Goal: Information Seeking & Learning: Learn about a topic

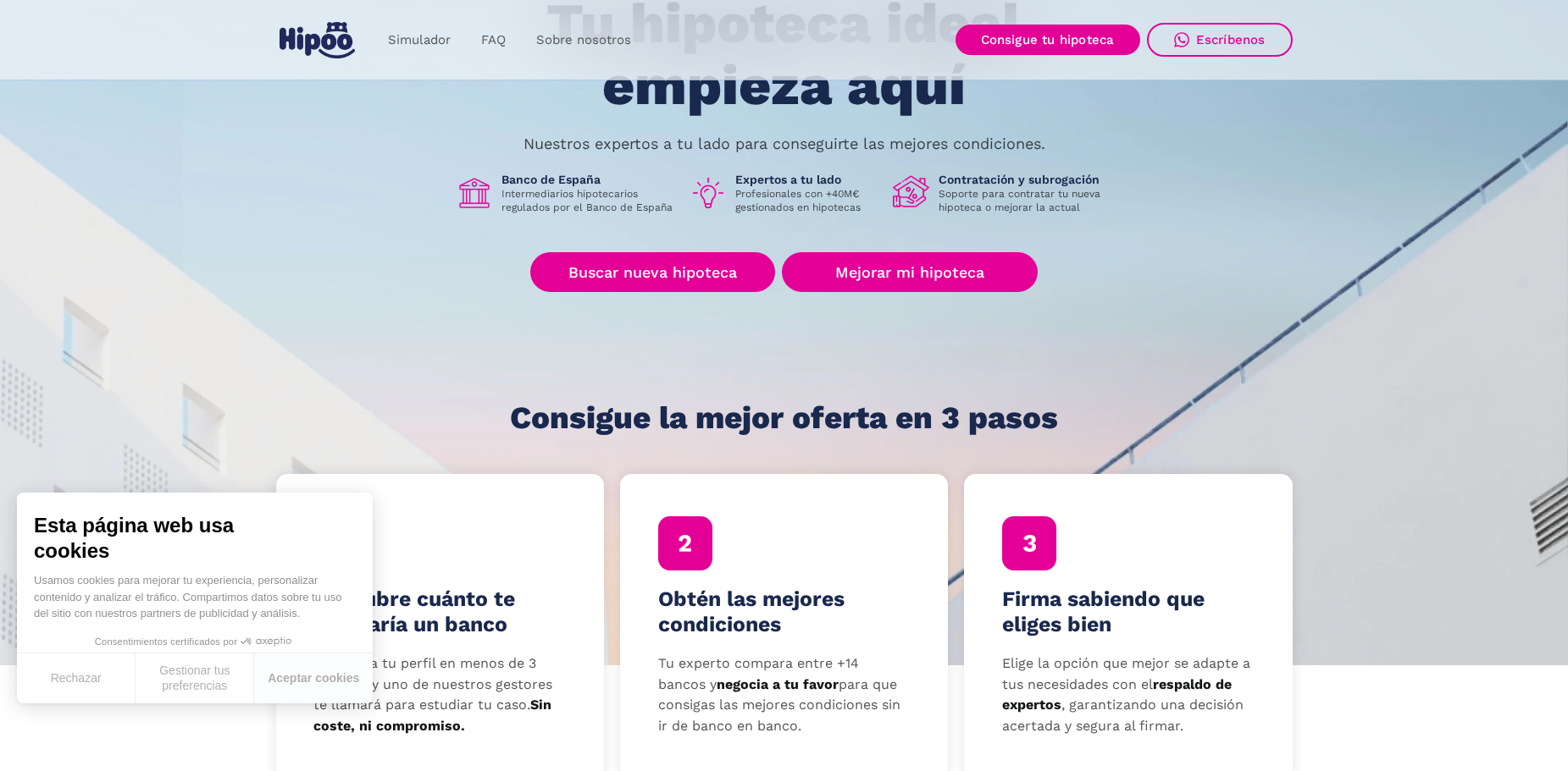
scroll to position [169, 0]
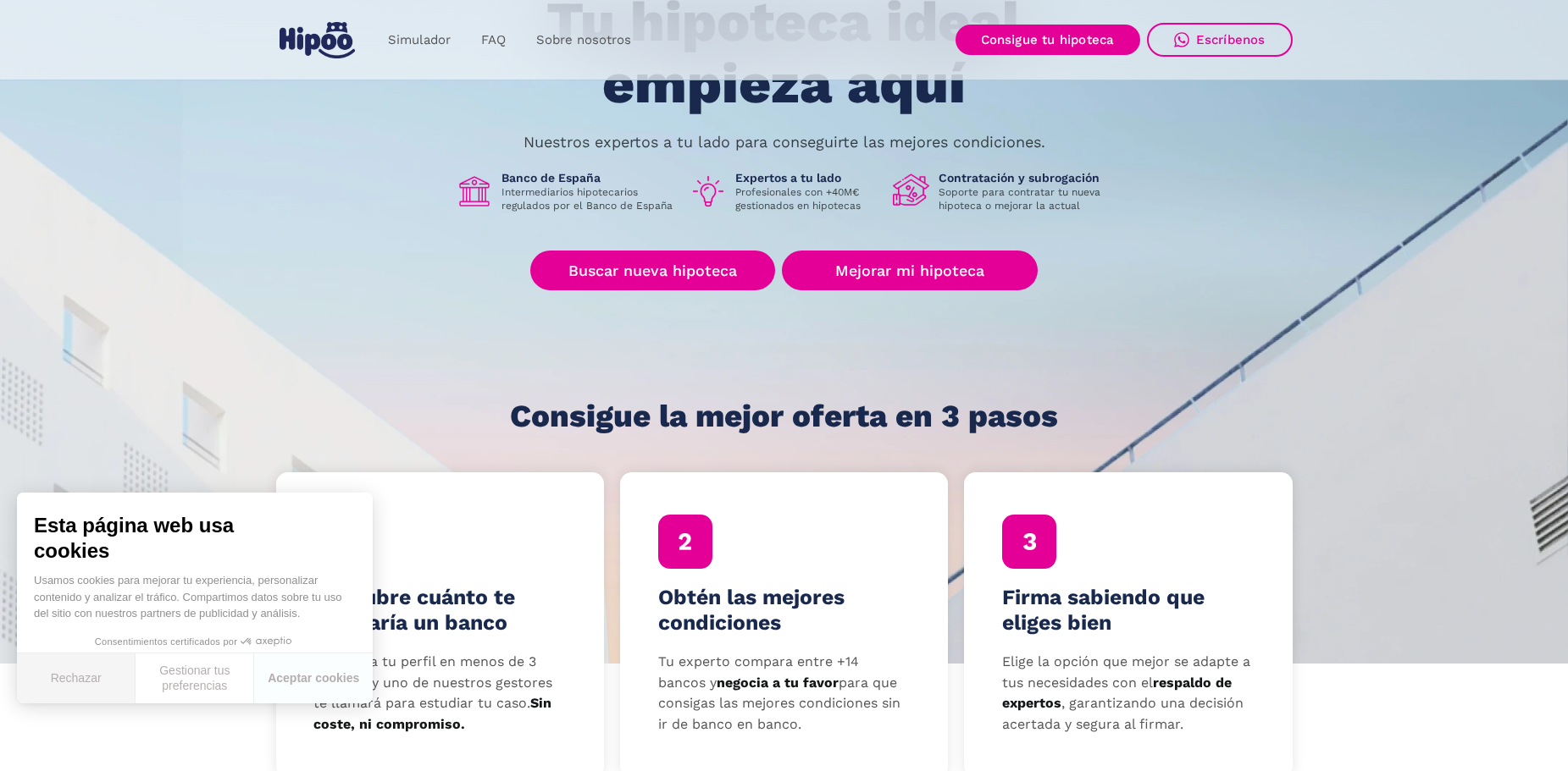
click at [76, 672] on button "Rechazar" at bounding box center [76, 678] width 118 height 50
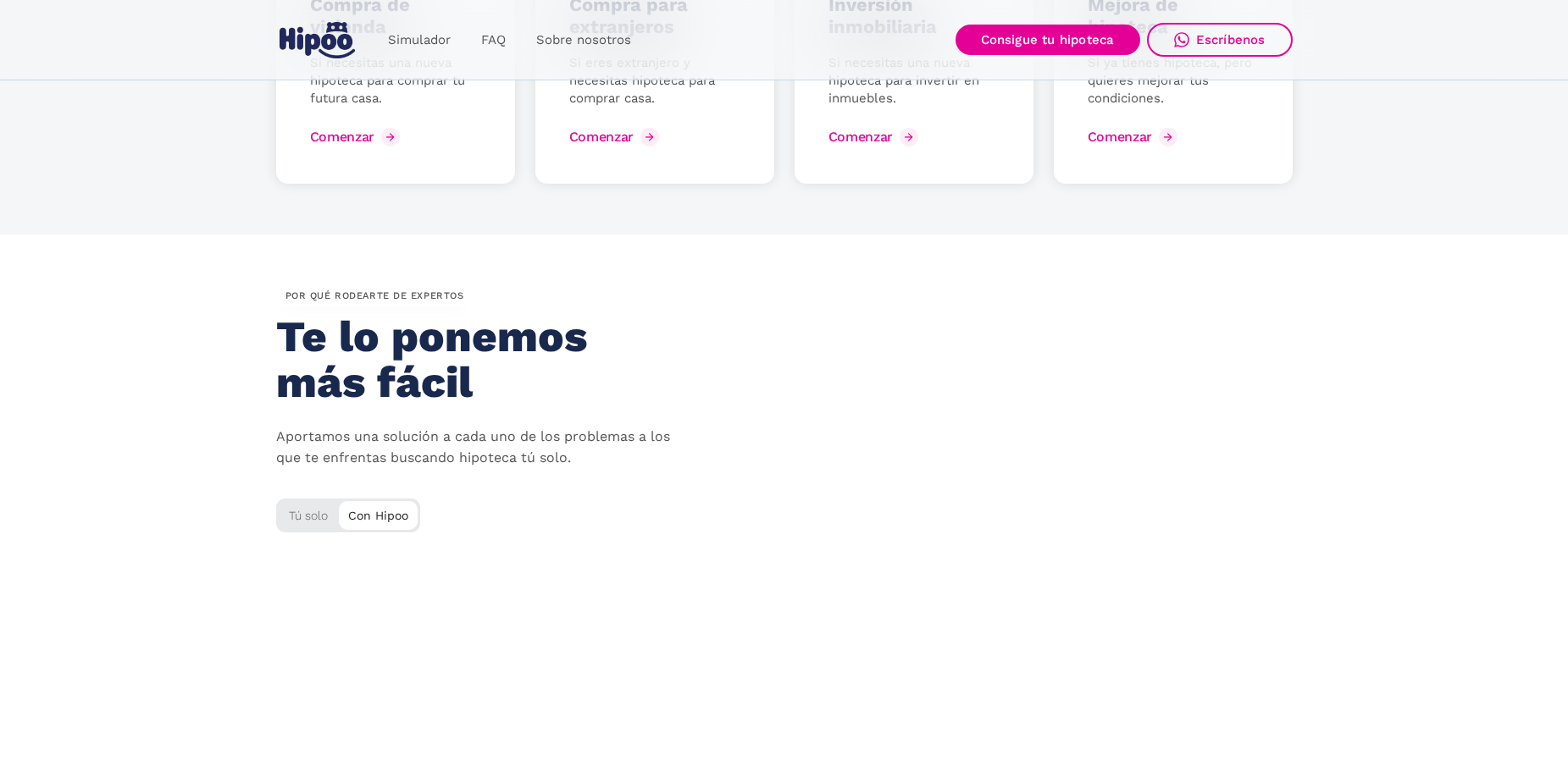
scroll to position [2540, 0]
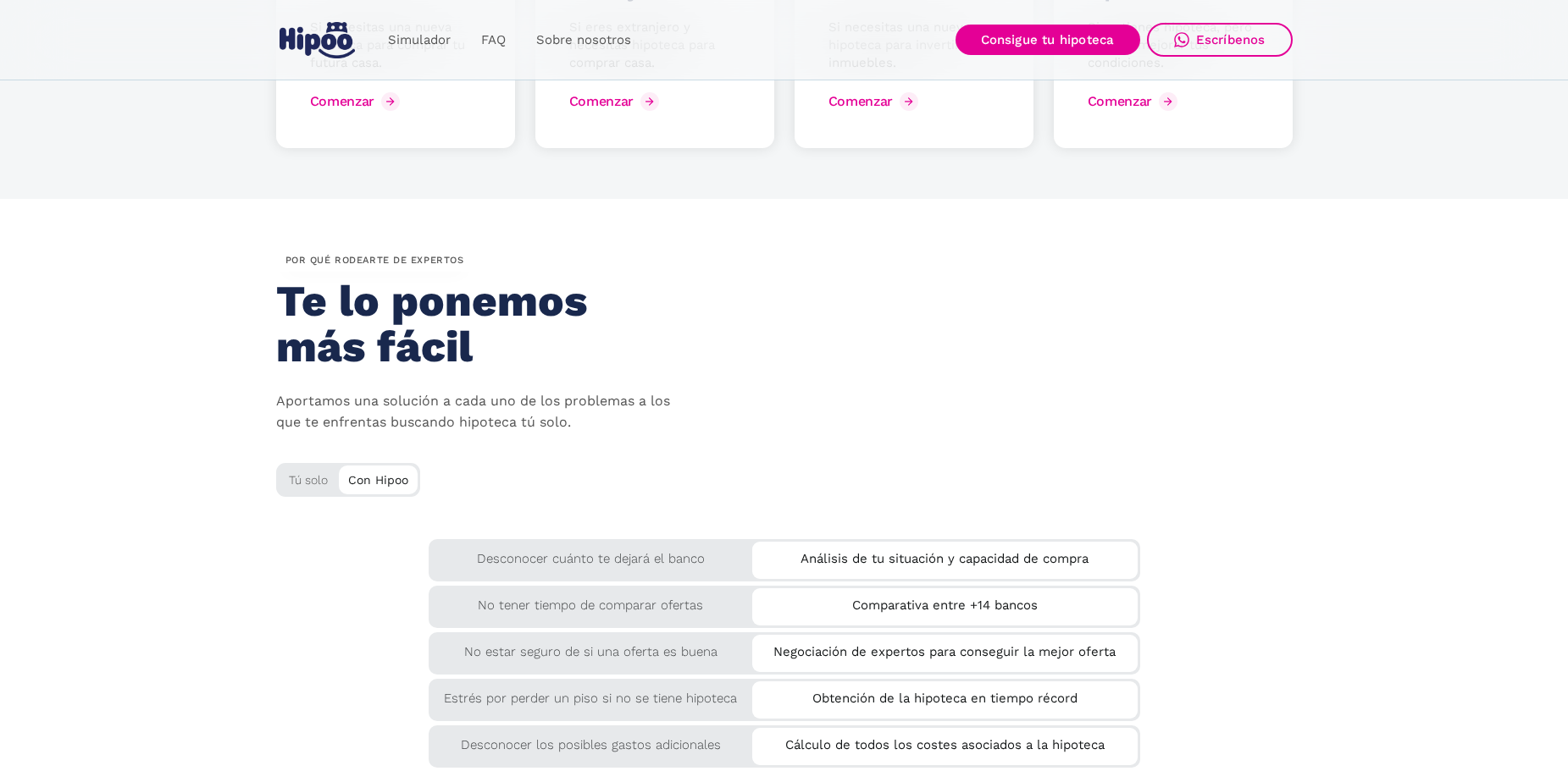
click at [304, 486] on div "Tú solo" at bounding box center [348, 476] width 144 height 28
click at [364, 486] on div "Con Hipoo" at bounding box center [378, 478] width 79 height 25
drag, startPoint x: 366, startPoint y: 481, endPoint x: 339, endPoint y: 484, distance: 27.2
click at [339, 484] on div "Con Hipoo" at bounding box center [378, 478] width 79 height 25
click at [315, 565] on div "Desconocer cuánto te dejará el banco Análisis de tu situación y capacidad de co…" at bounding box center [785, 675] width 1017 height 271
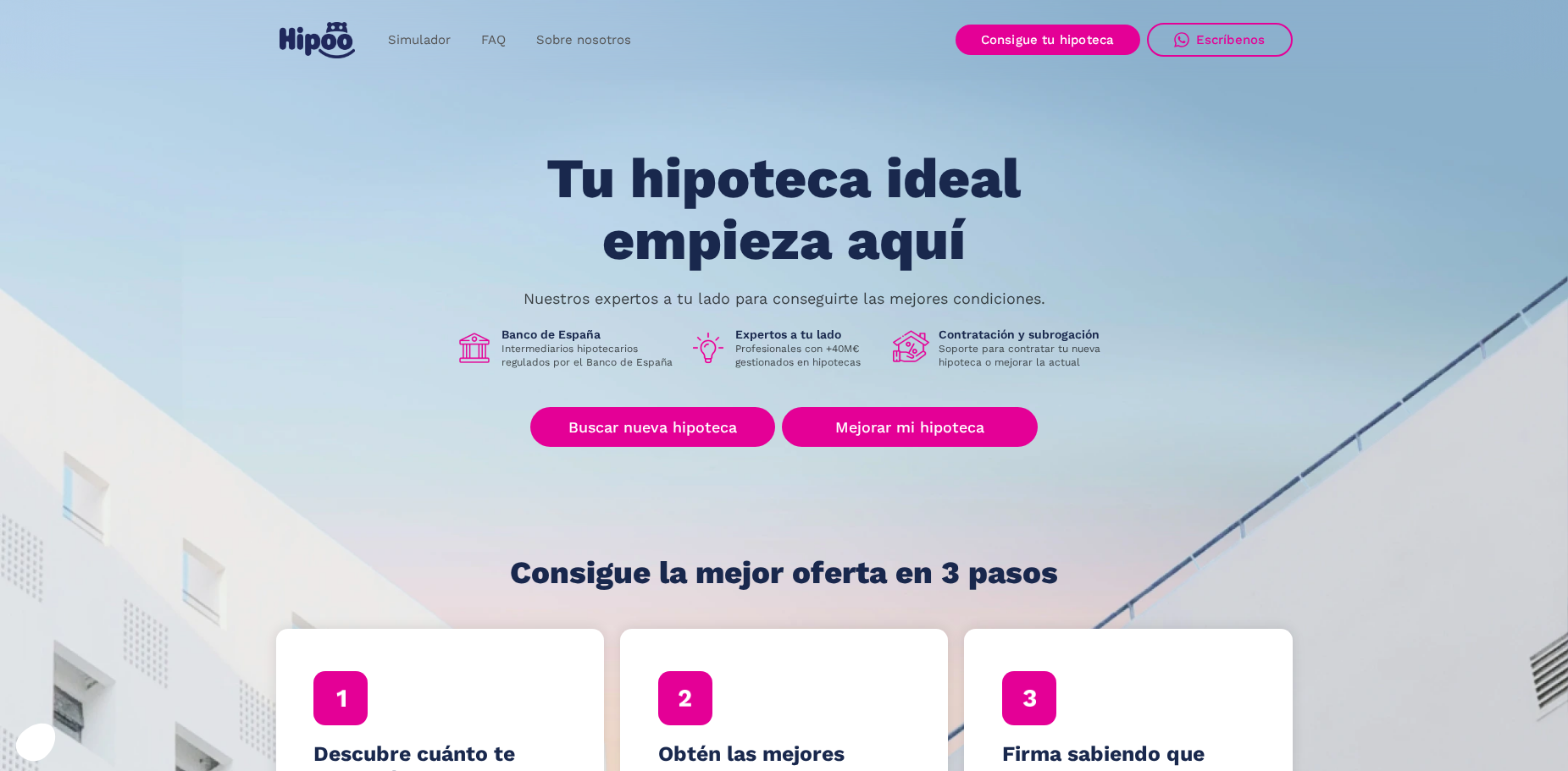
scroll to position [0, 0]
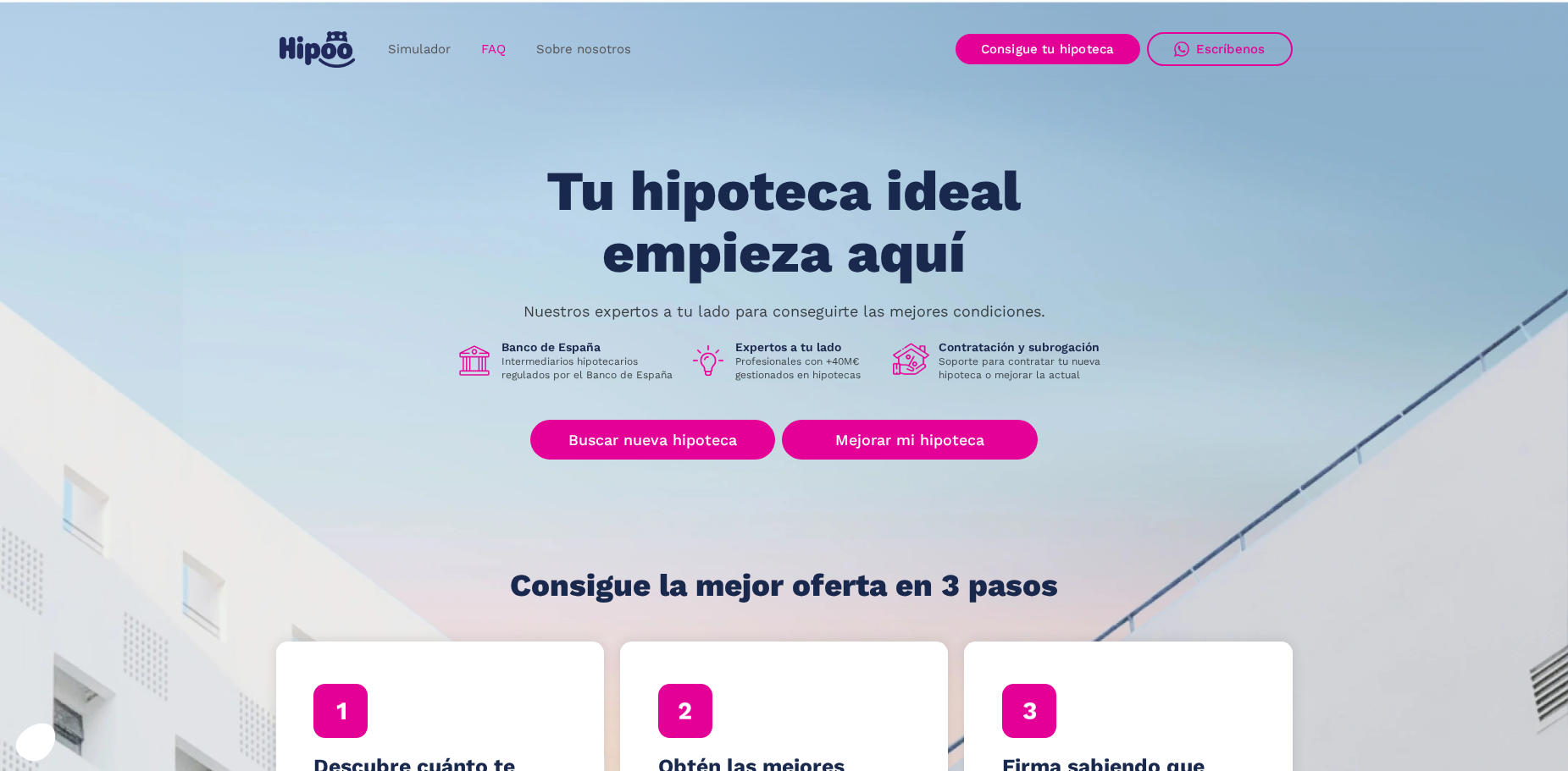
click at [503, 43] on link "FAQ" at bounding box center [493, 49] width 55 height 33
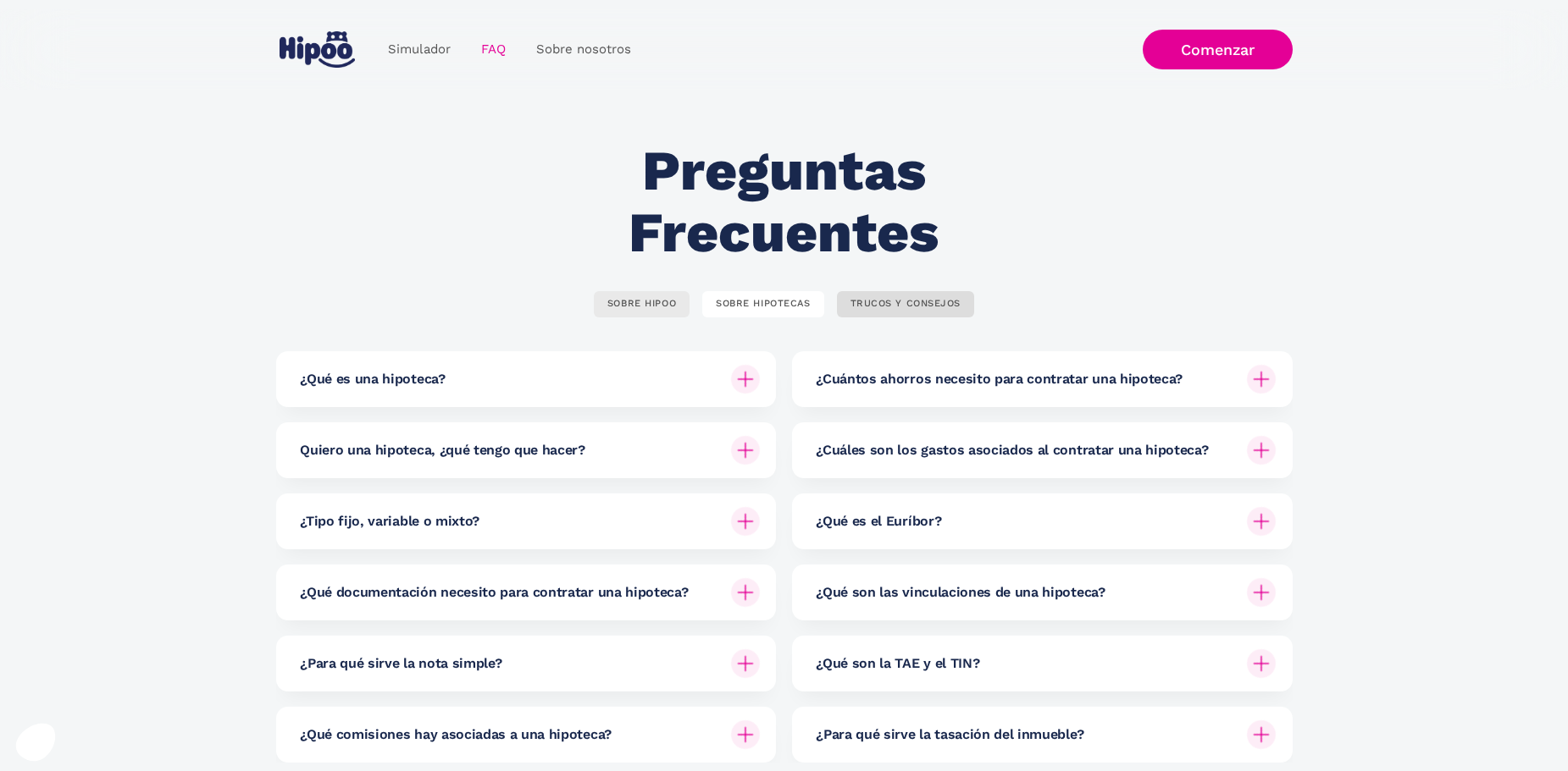
click at [651, 311] on link "SOBRE HIPOO" at bounding box center [641, 304] width 95 height 26
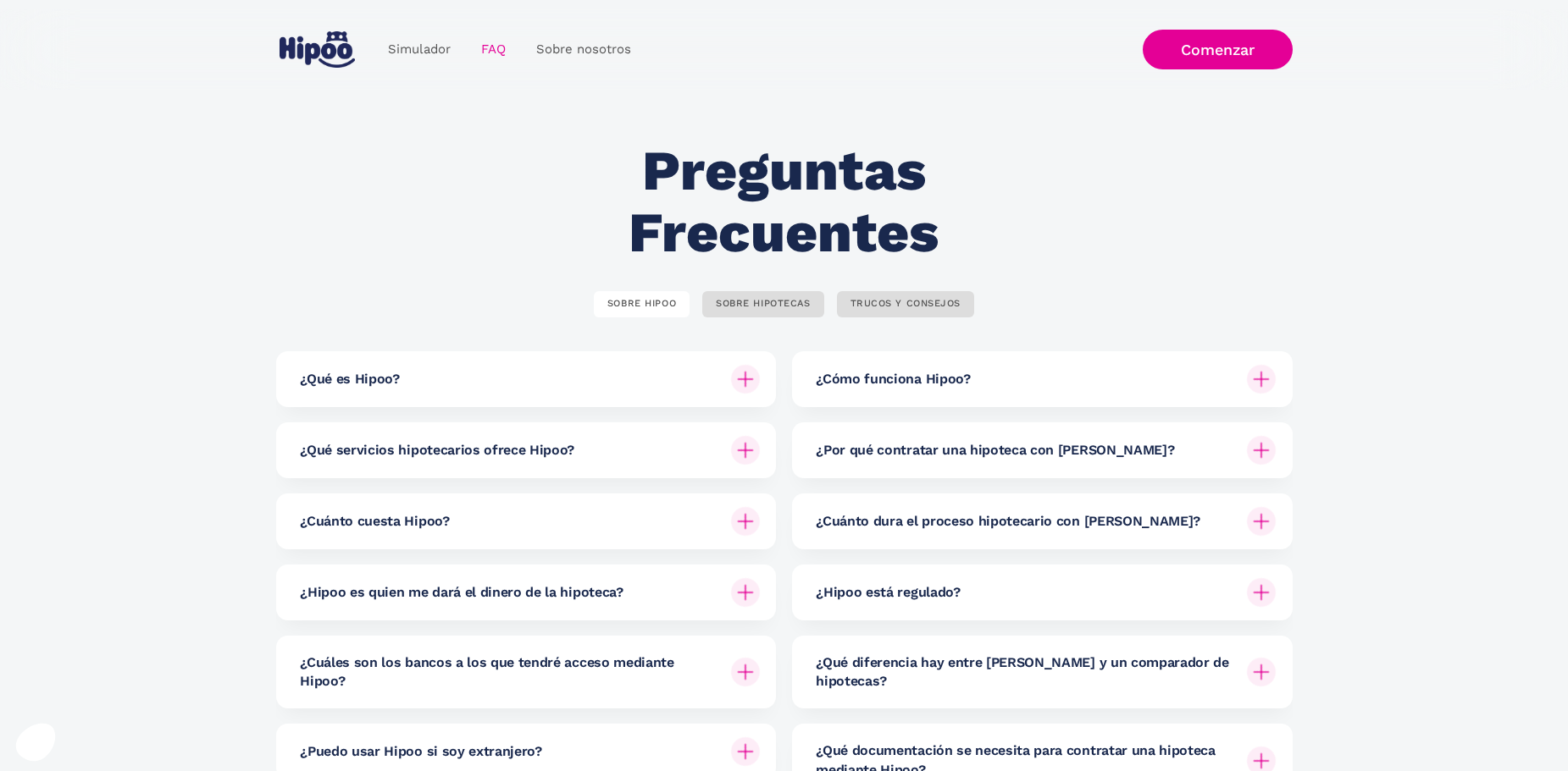
click at [1242, 530] on div "¿Cuánto dura el proceso hipotecario con [PERSON_NAME]?" at bounding box center [1046, 521] width 460 height 55
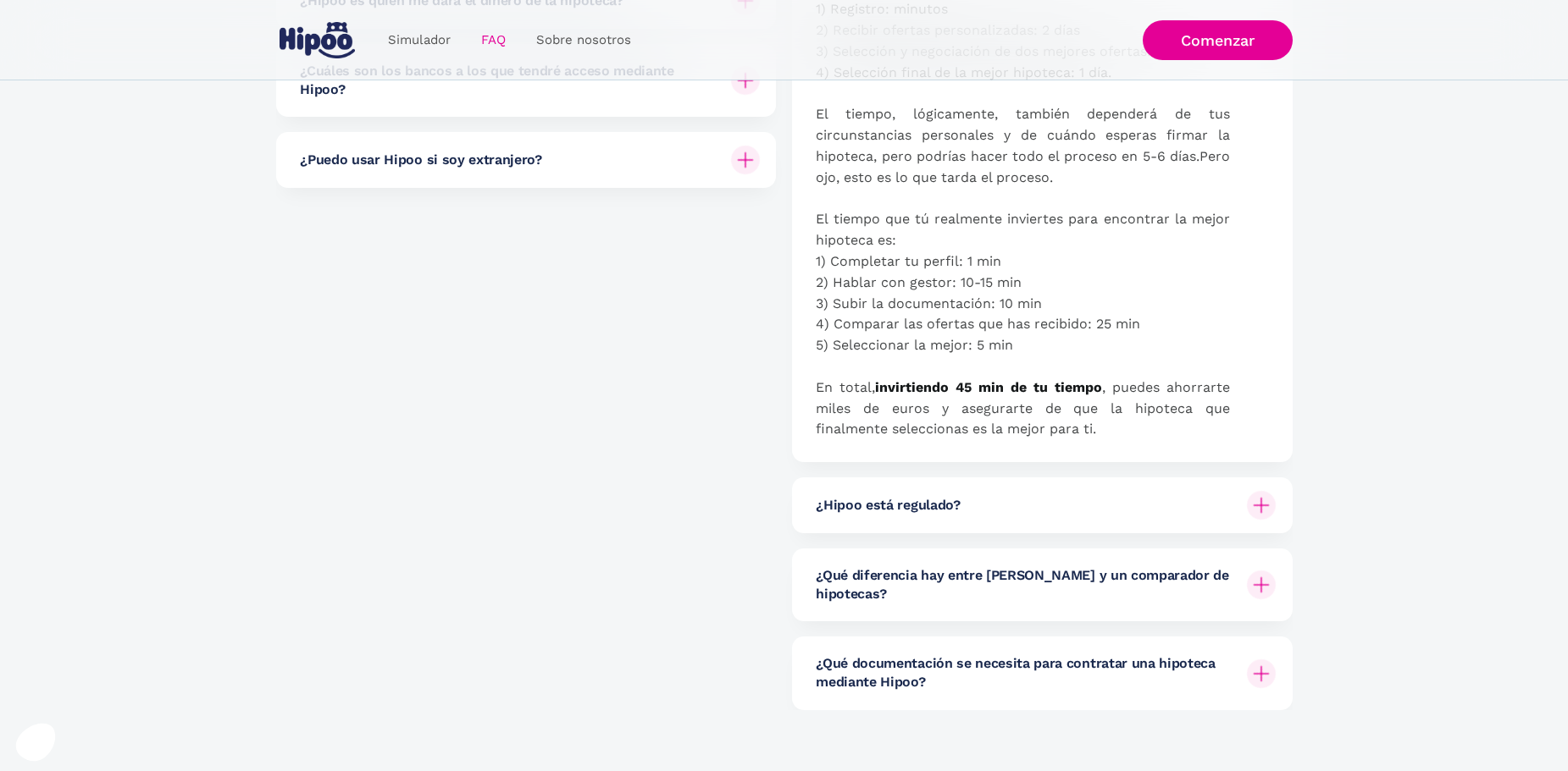
scroll to position [593, 0]
click at [1201, 516] on div "¿Hipoo está regulado?" at bounding box center [1046, 504] width 460 height 55
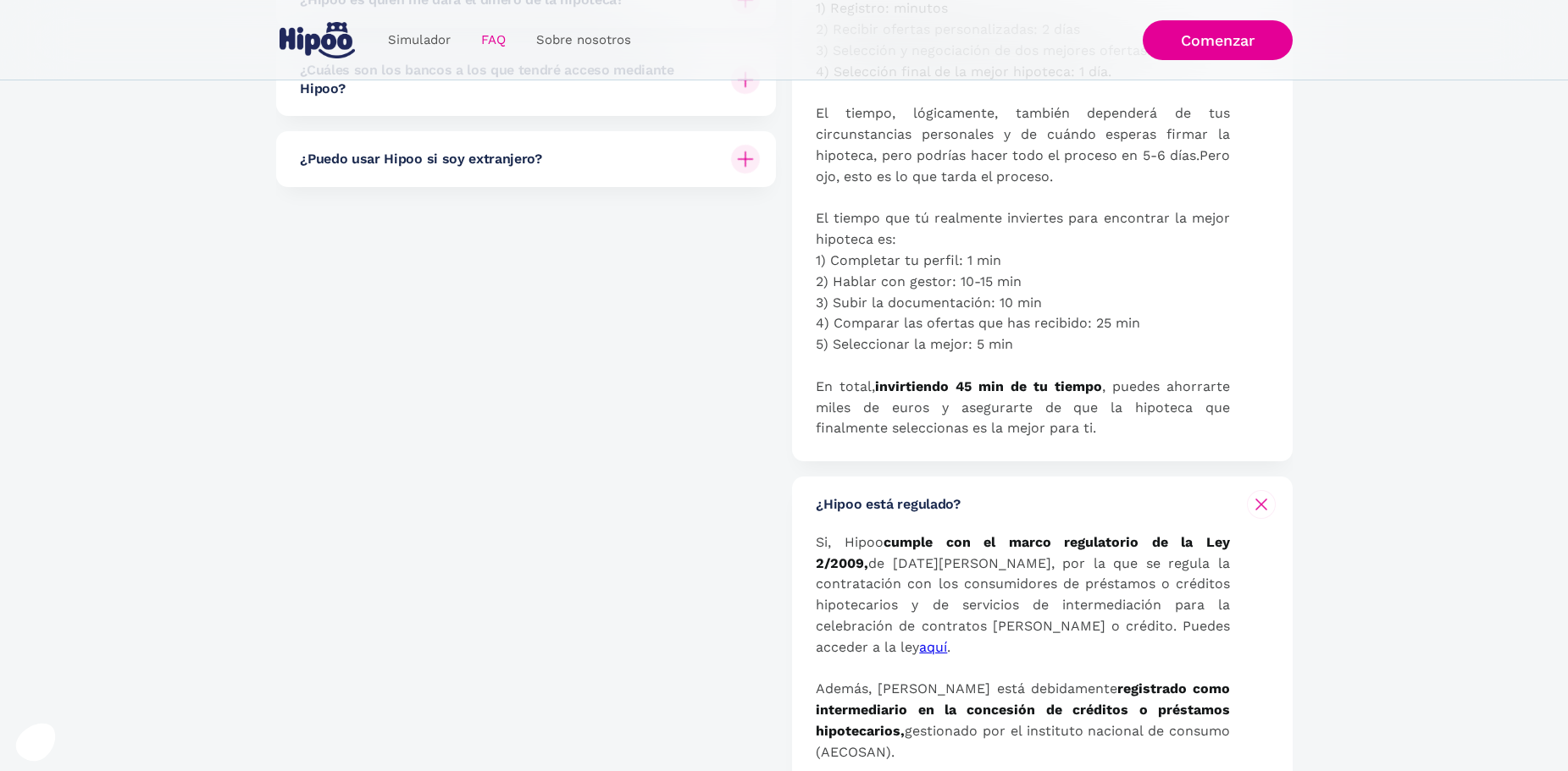
click at [1208, 506] on div "¿Hipoo está regulado?" at bounding box center [1046, 504] width 460 height 55
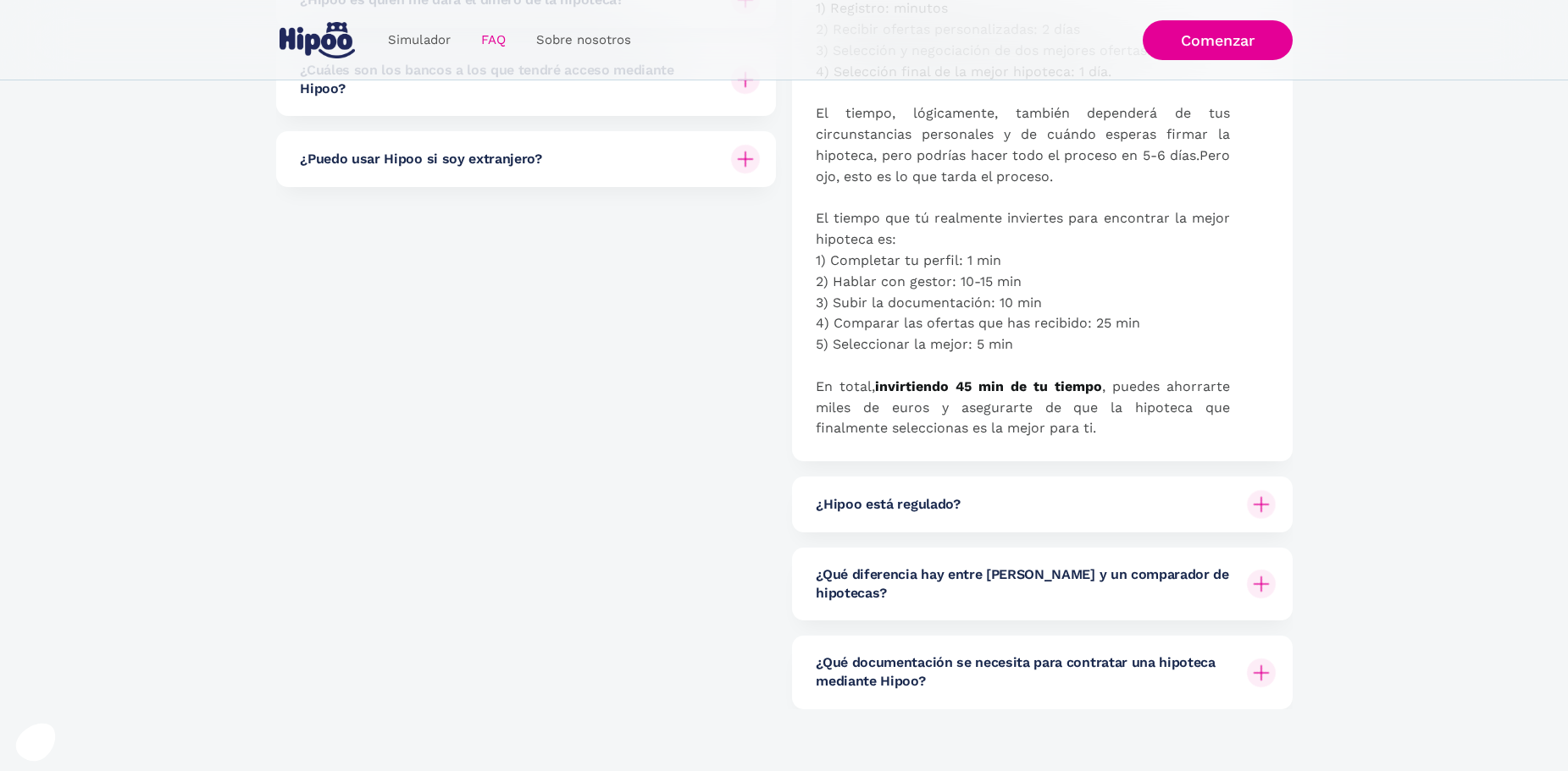
click at [1212, 654] on h6 "¿Qué documentación se necesita para contratar una hipoteca mediante Hipoo?" at bounding box center [1024, 673] width 417 height 38
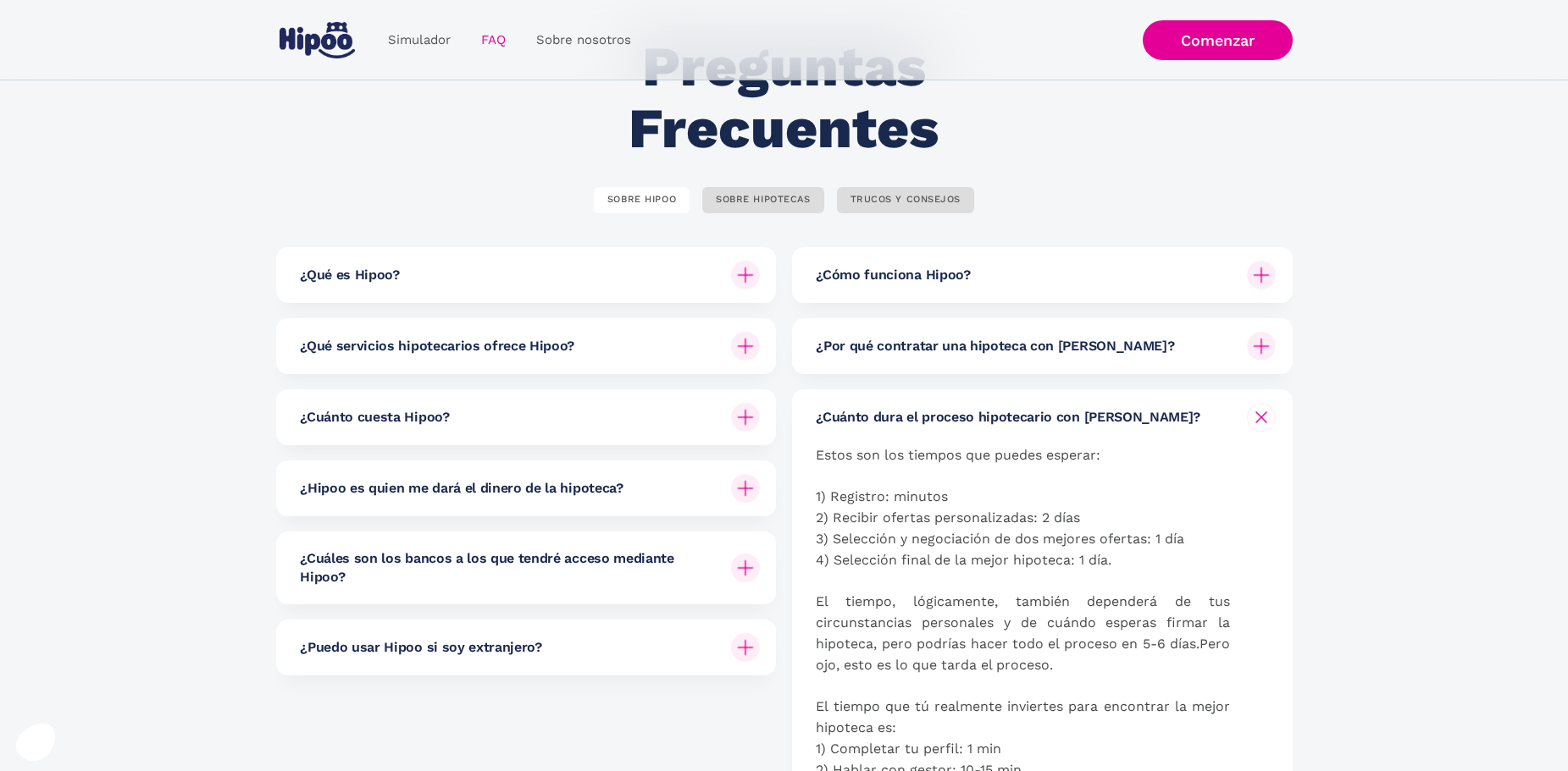
scroll to position [85, 0]
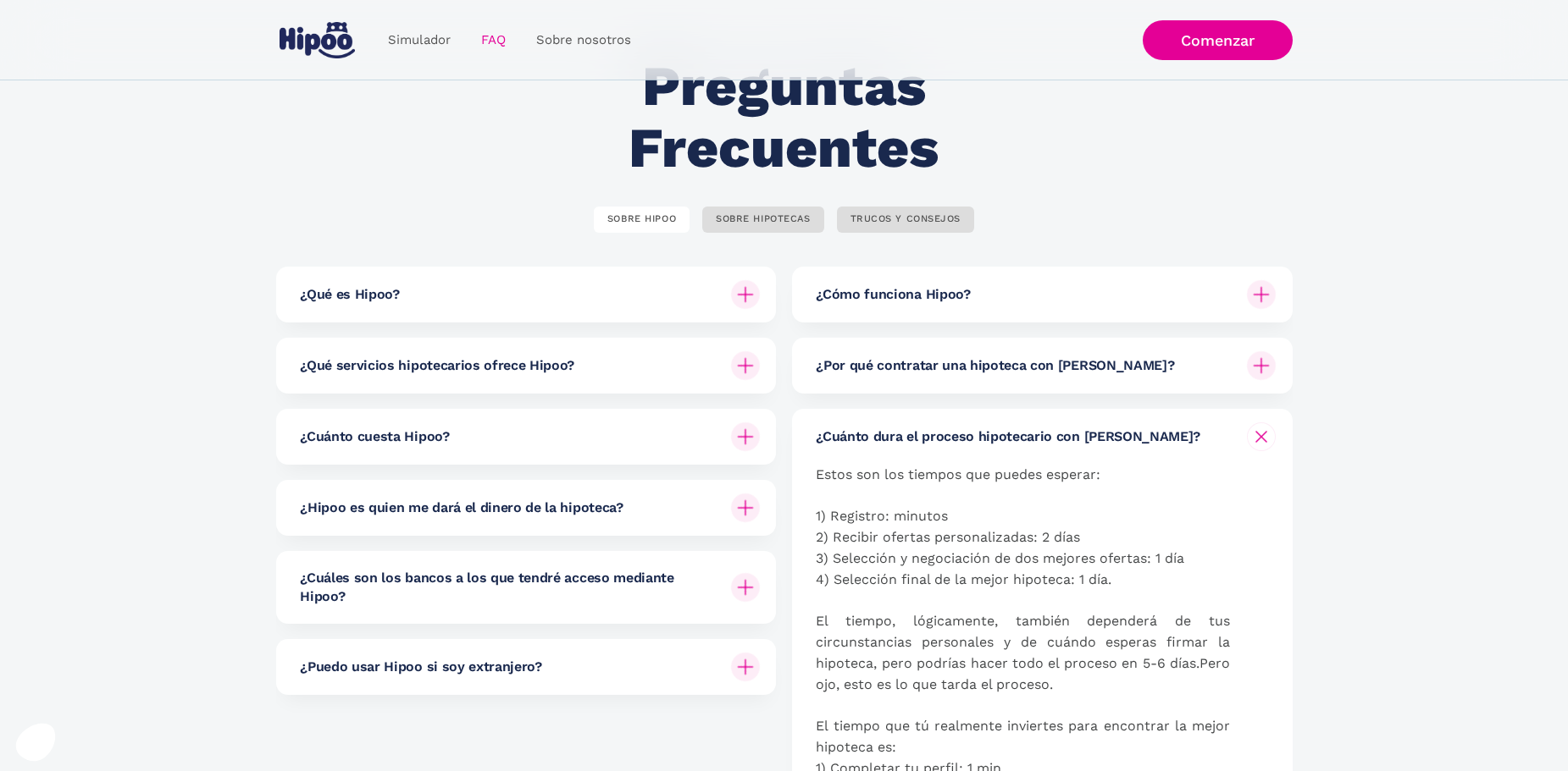
click at [640, 672] on div "¿Puedo usar Hipoo si soy extranjero?" at bounding box center [530, 666] width 460 height 55
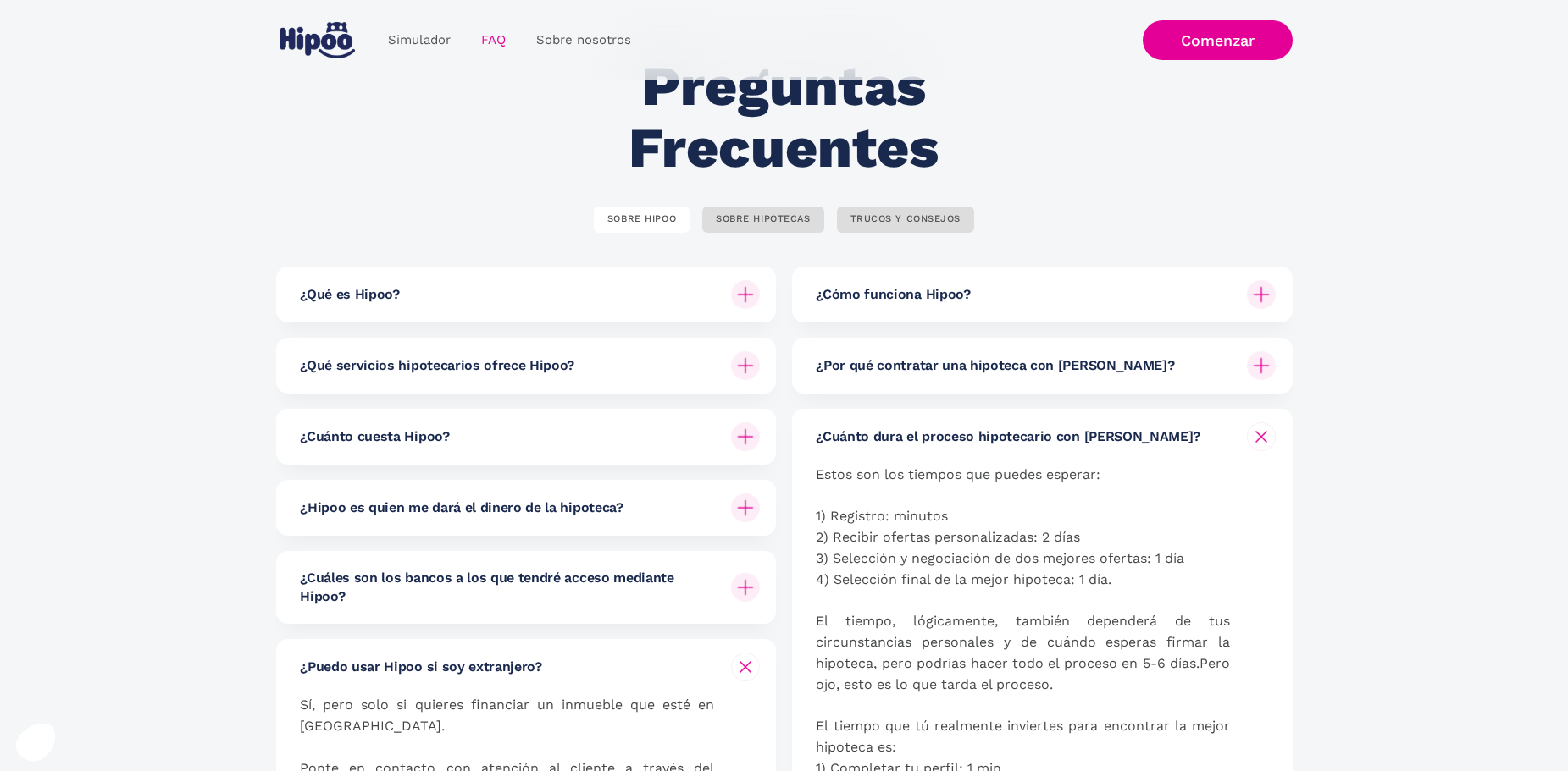
click at [640, 672] on div "¿Puedo usar Hipoo si soy extranjero?" at bounding box center [530, 666] width 460 height 55
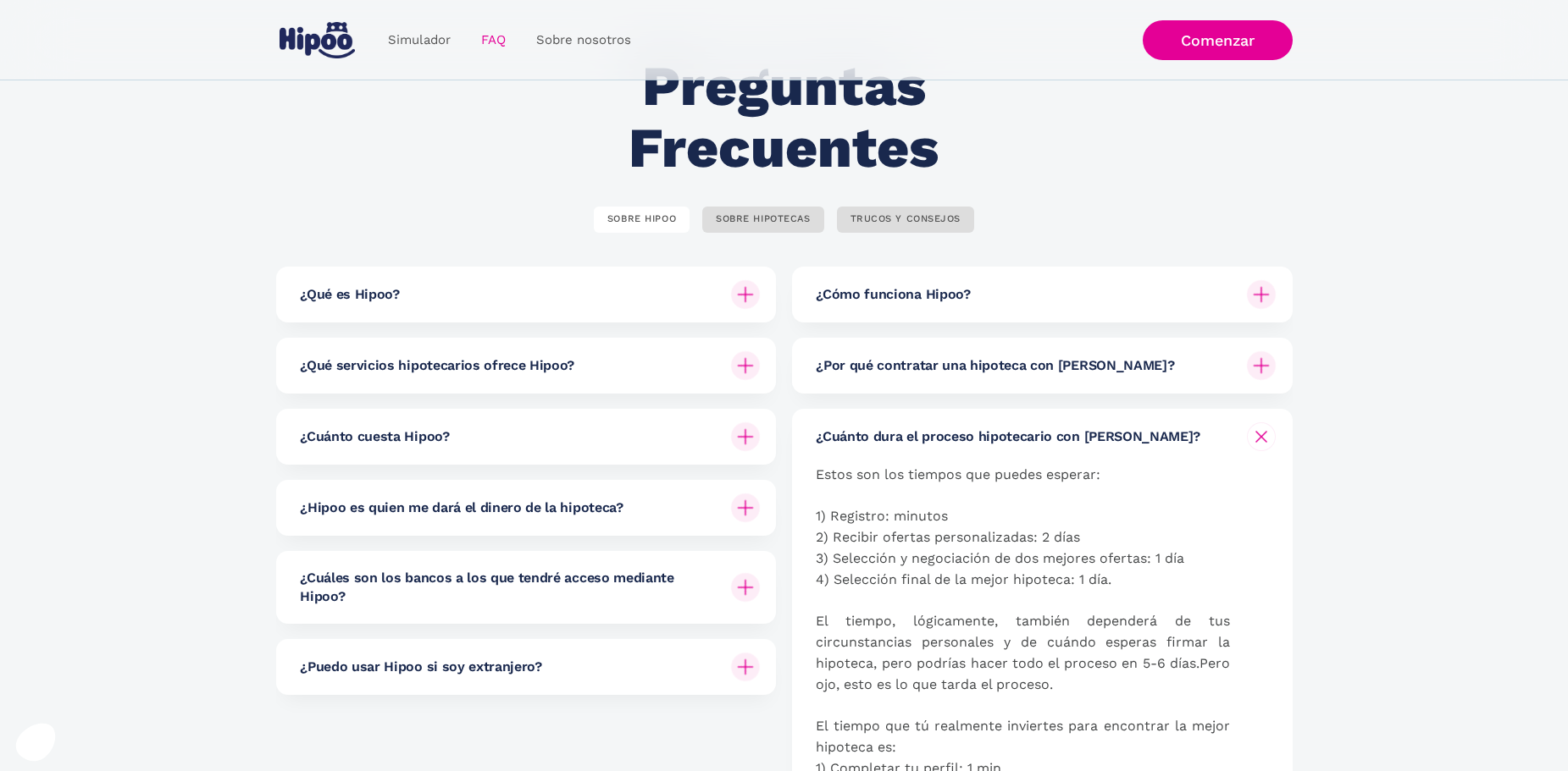
click at [684, 596] on h6 "¿Cuáles son los bancos a los que tendré acceso mediante Hipoo?" at bounding box center [508, 588] width 417 height 38
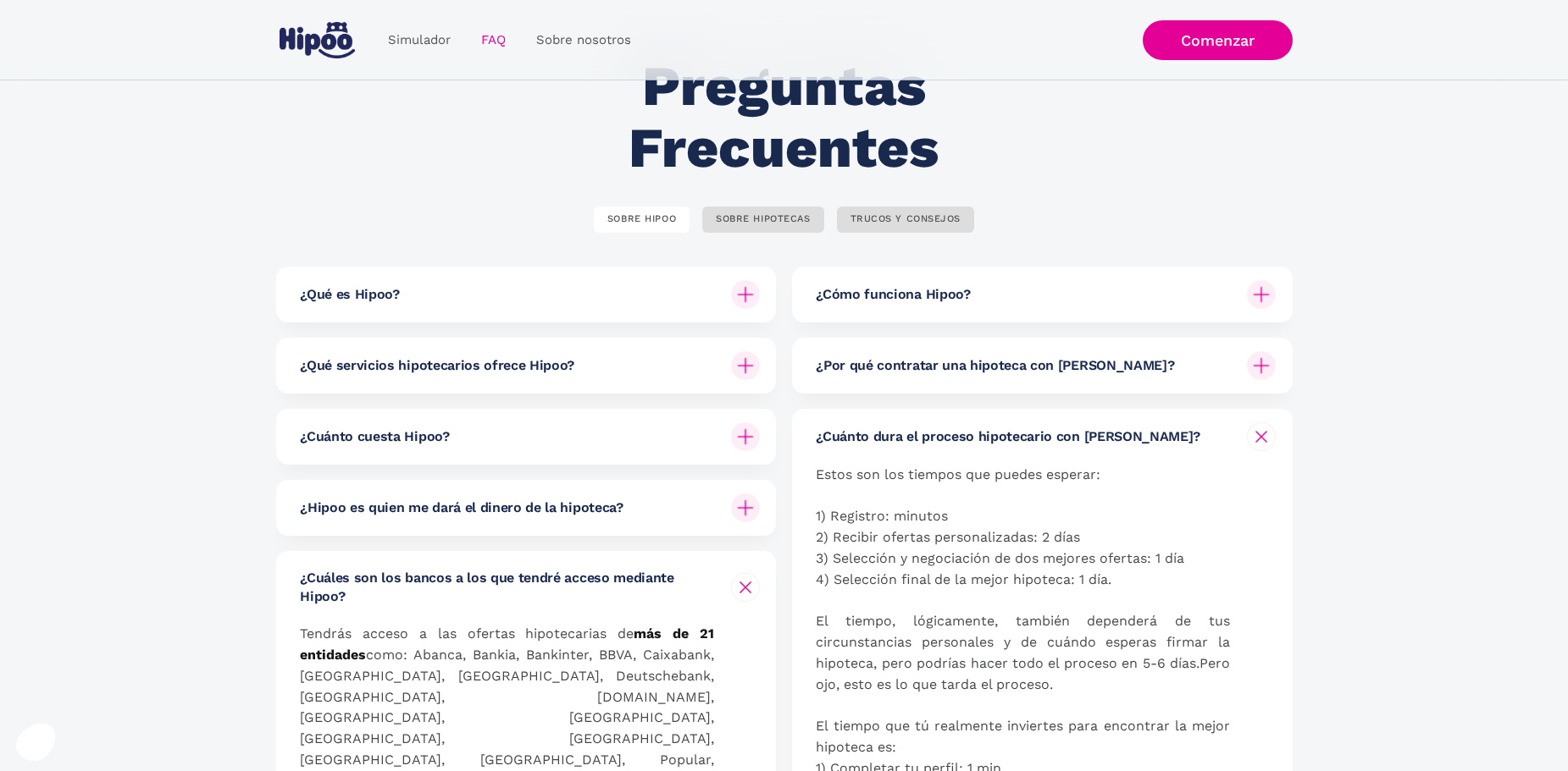
click at [542, 510] on h6 "¿Hipoo es quien me dará el dinero de la hipoteca?" at bounding box center [461, 508] width 323 height 18
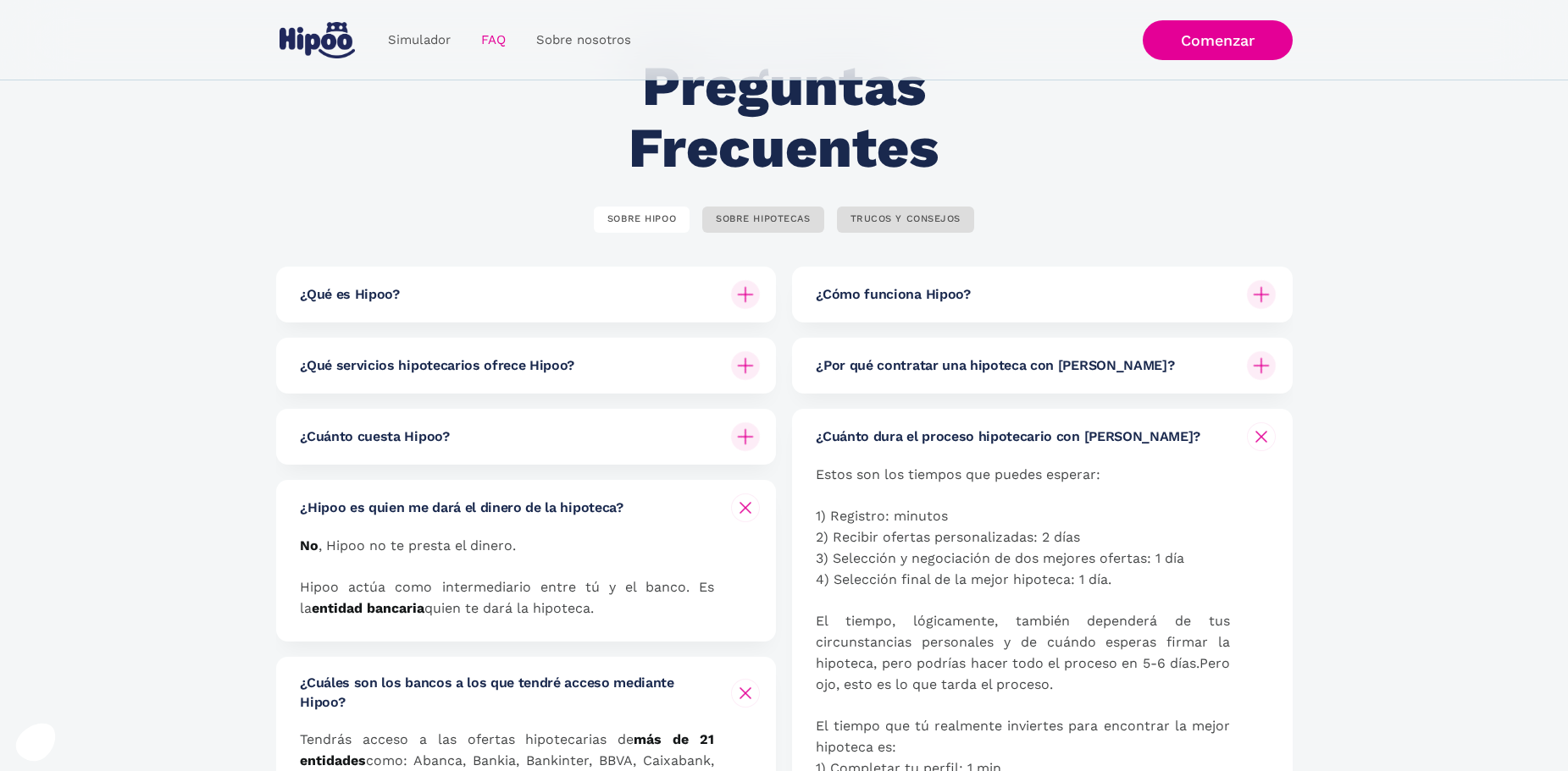
click at [549, 425] on div "¿Cuánto cuesta Hipoo?" at bounding box center [530, 436] width 460 height 55
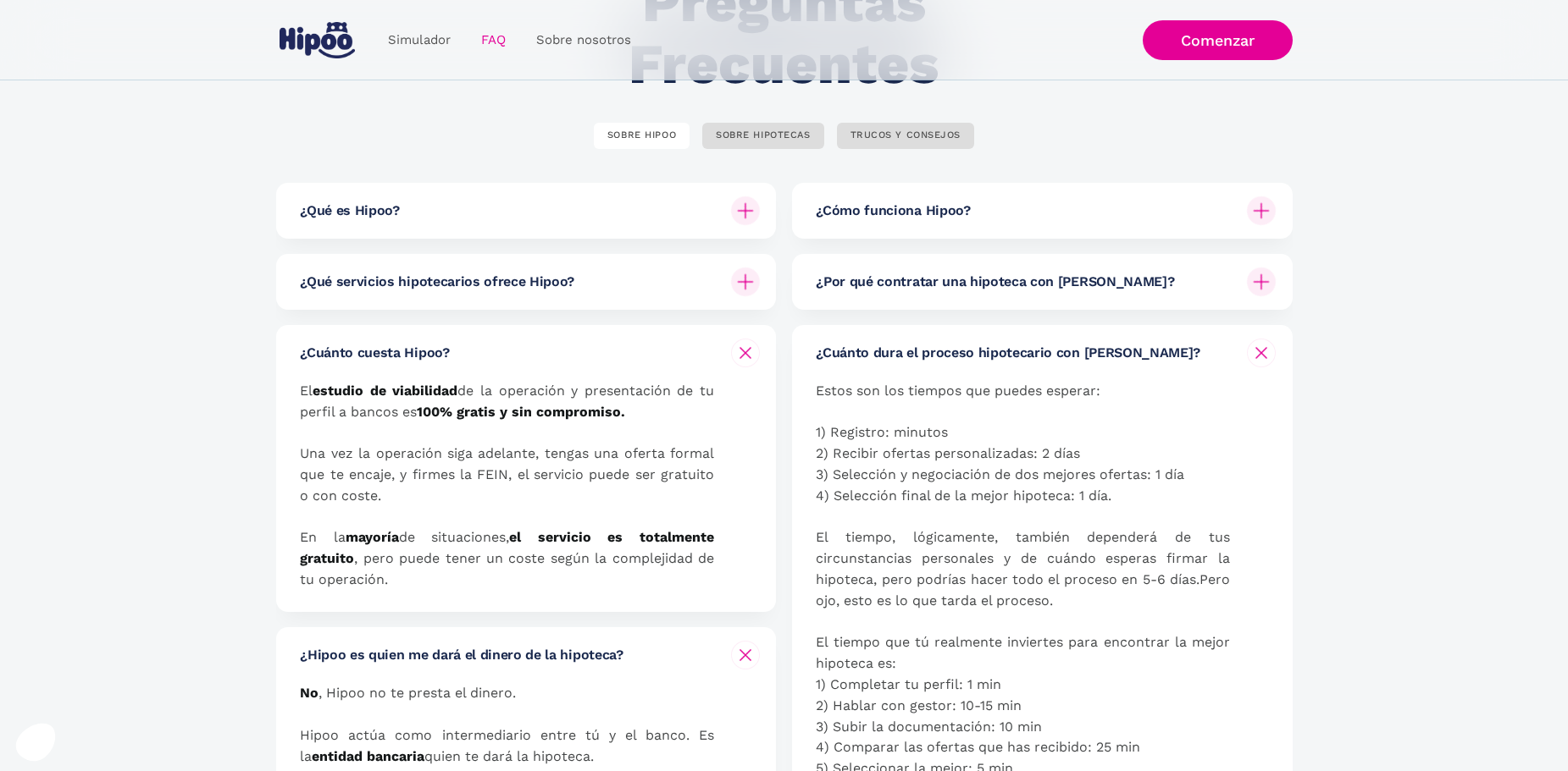
scroll to position [169, 0]
click at [741, 648] on img at bounding box center [745, 655] width 20 height 20
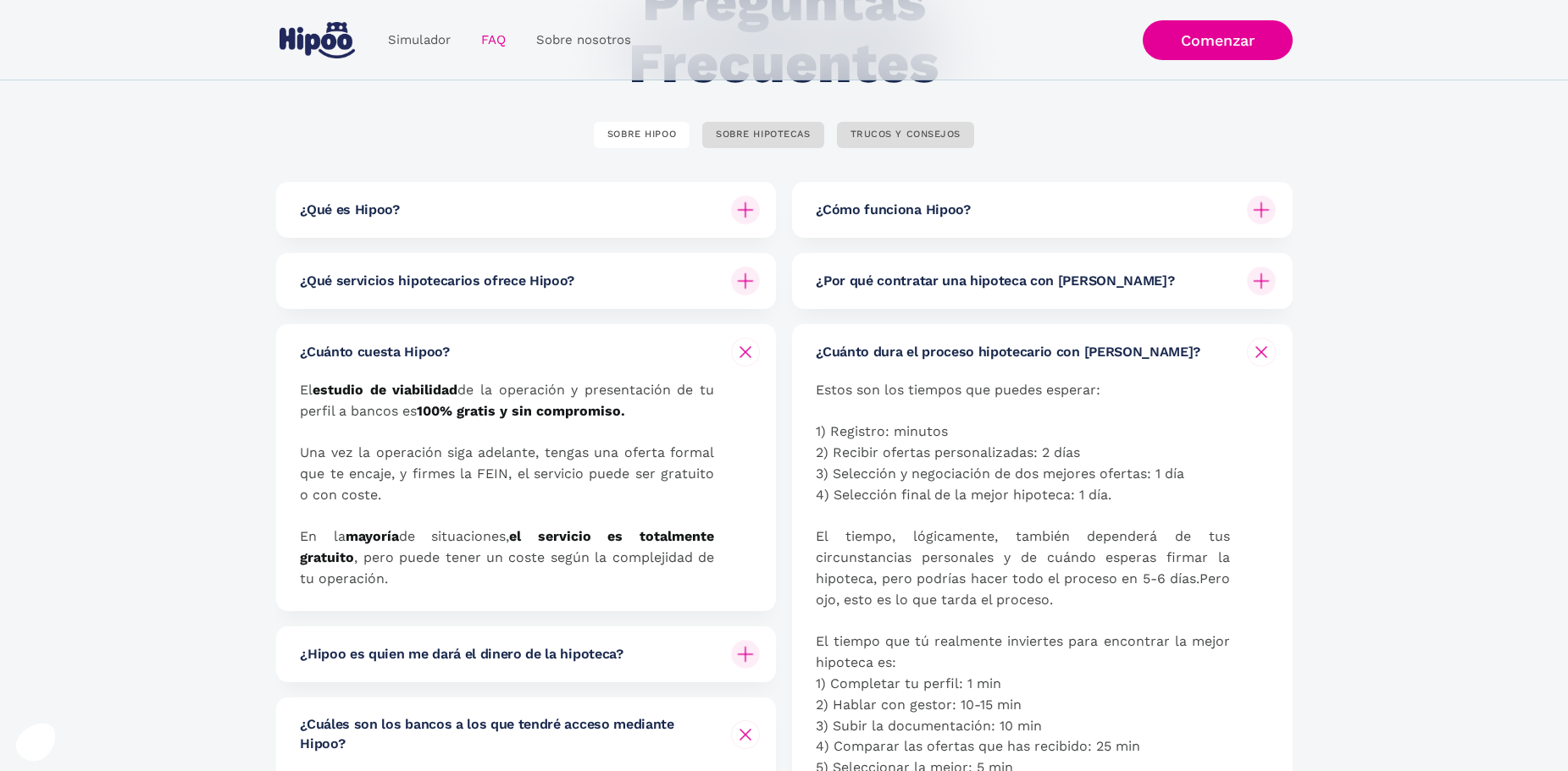
click at [751, 347] on img at bounding box center [745, 352] width 20 height 20
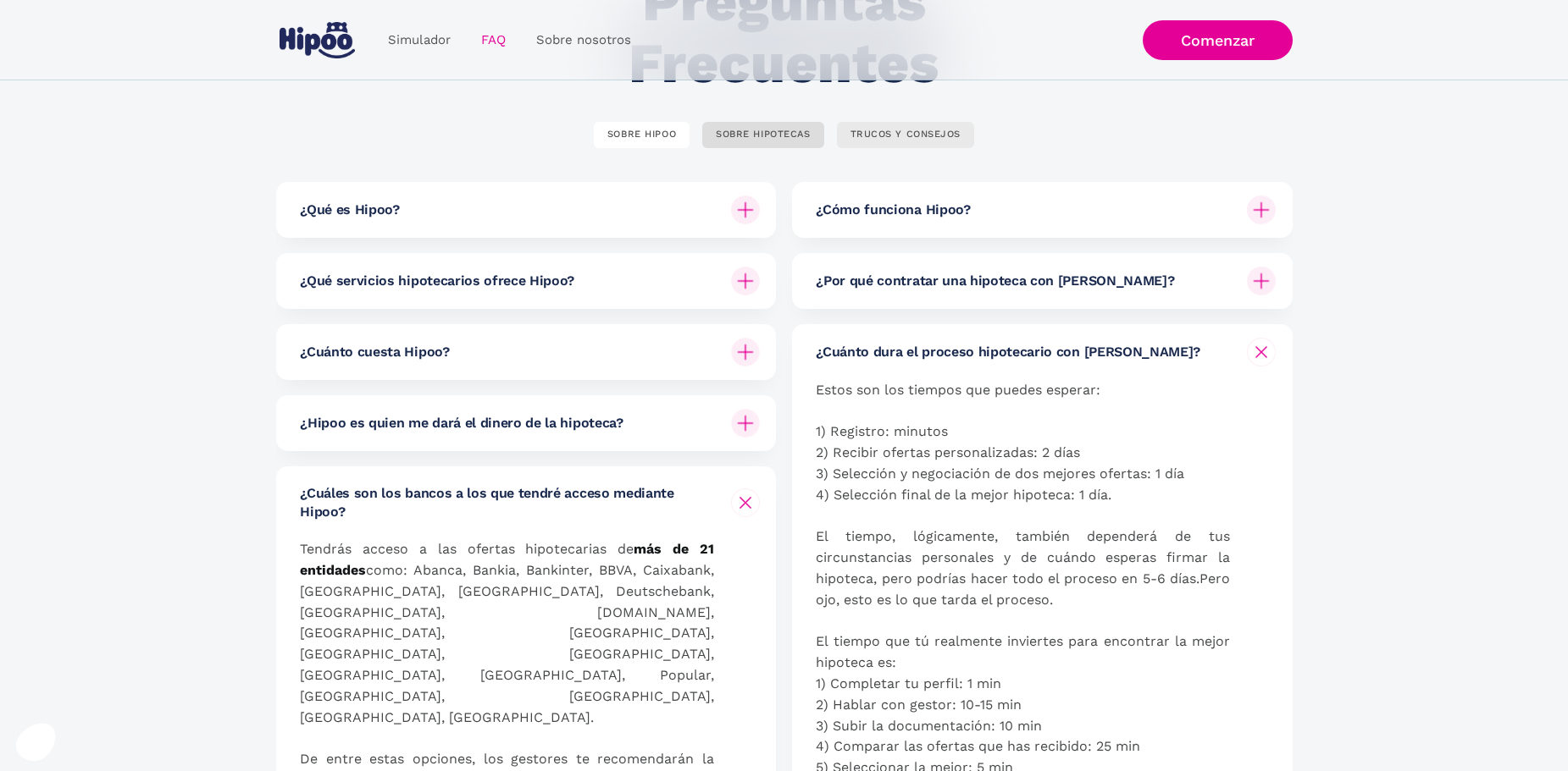
click at [918, 123] on link "TRUCOS Y CONSEJOS" at bounding box center [906, 135] width 138 height 26
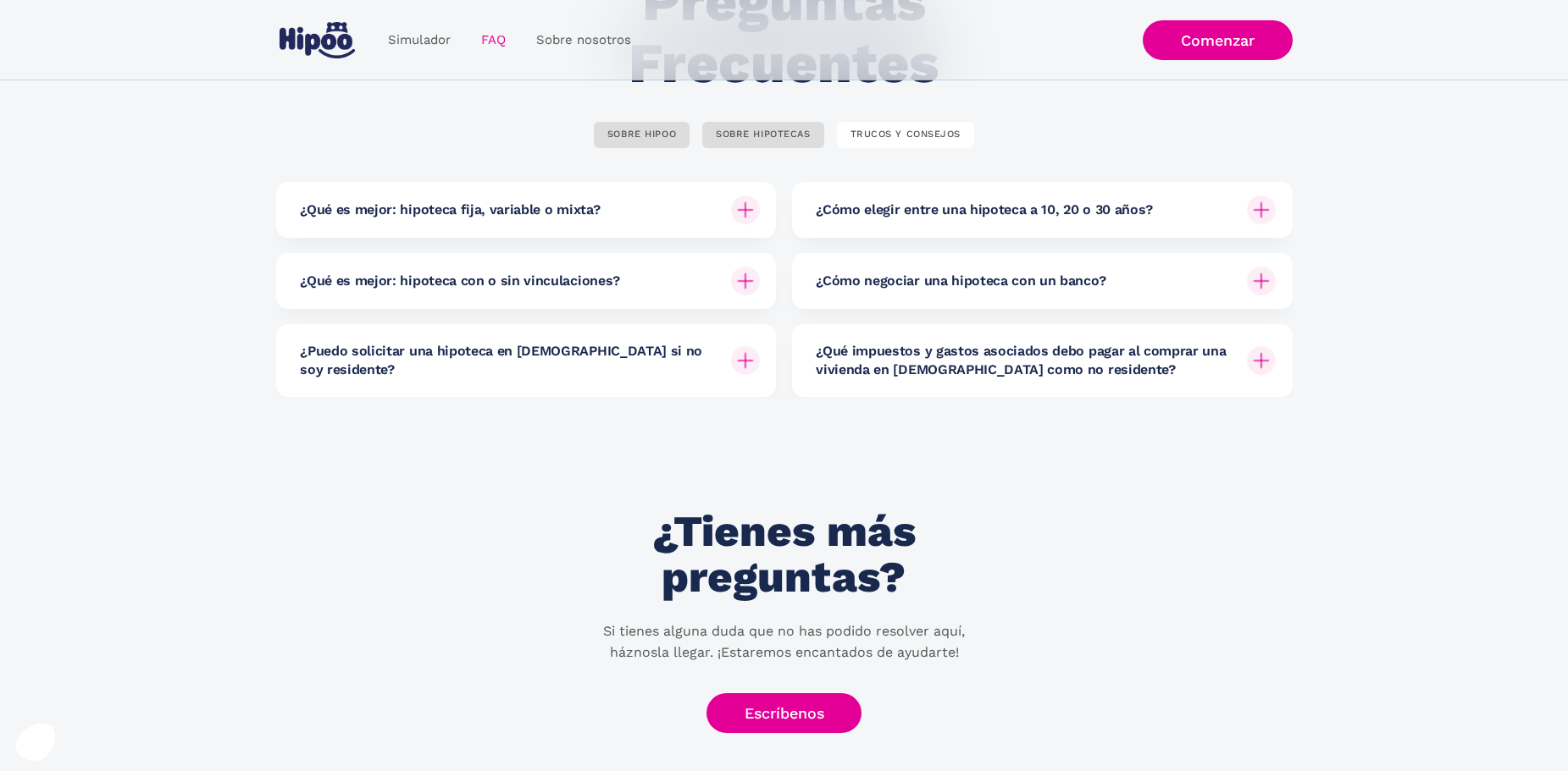
click at [680, 266] on div "¿Qué es mejor: hipoteca con o sin vinculaciones?" at bounding box center [530, 280] width 460 height 55
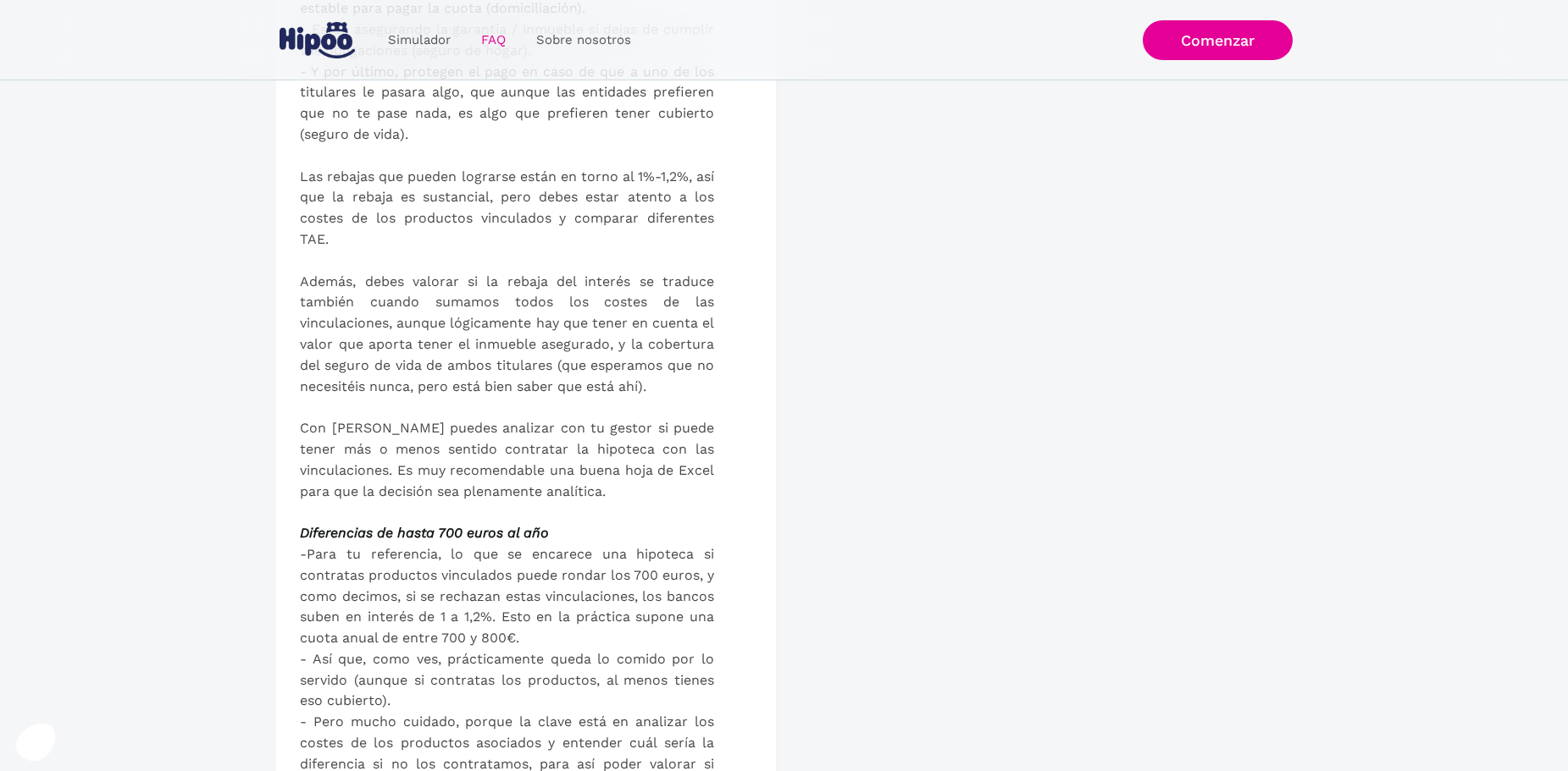
scroll to position [677, 0]
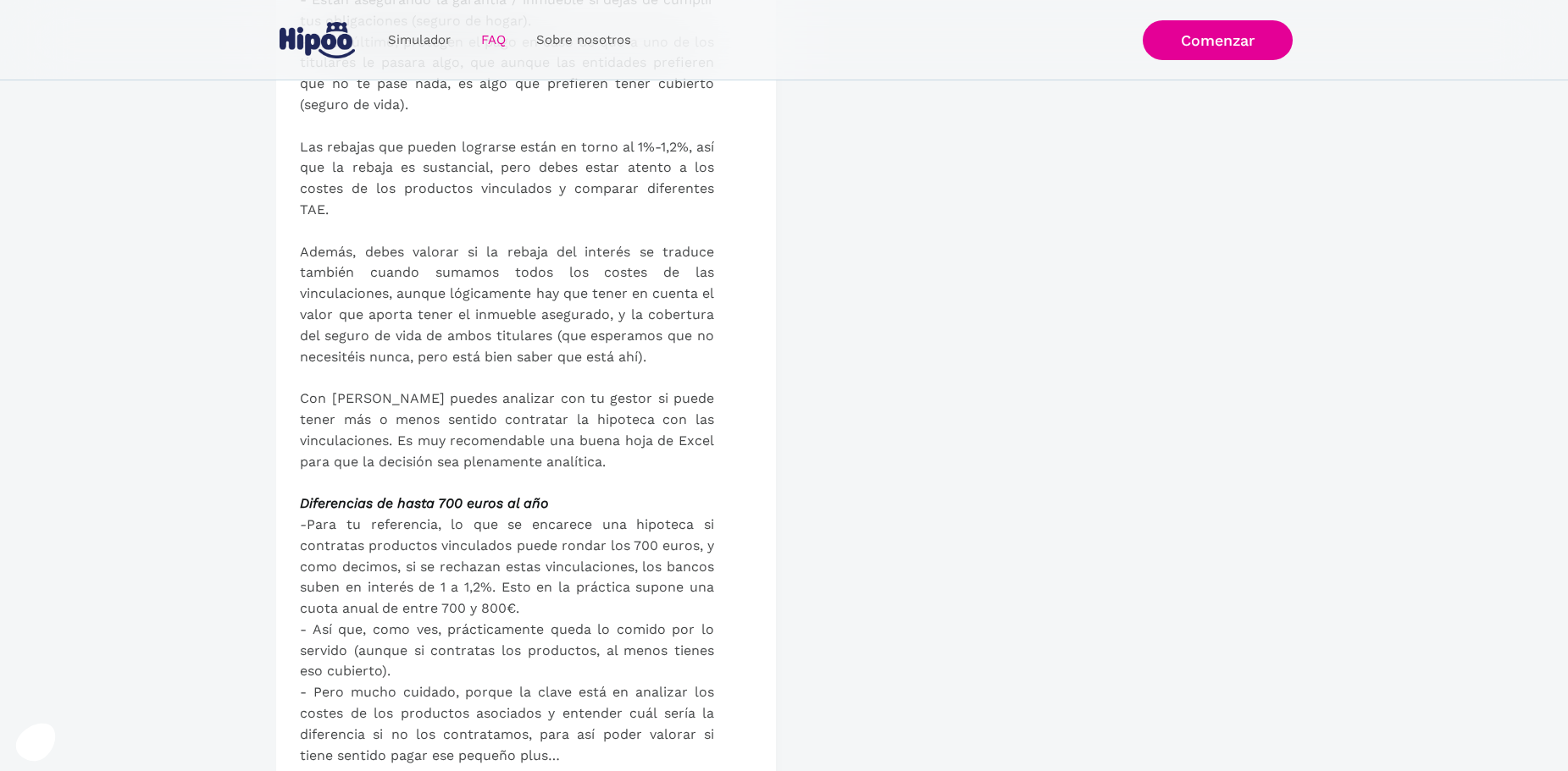
click at [225, 663] on section "Preguntas Frecuentes SOBRE HIPOO SOBRE HIPOTECAS TRUCOS Y CONSEJOS ¿Qué es Hipo…" at bounding box center [784, 282] width 1568 height 1738
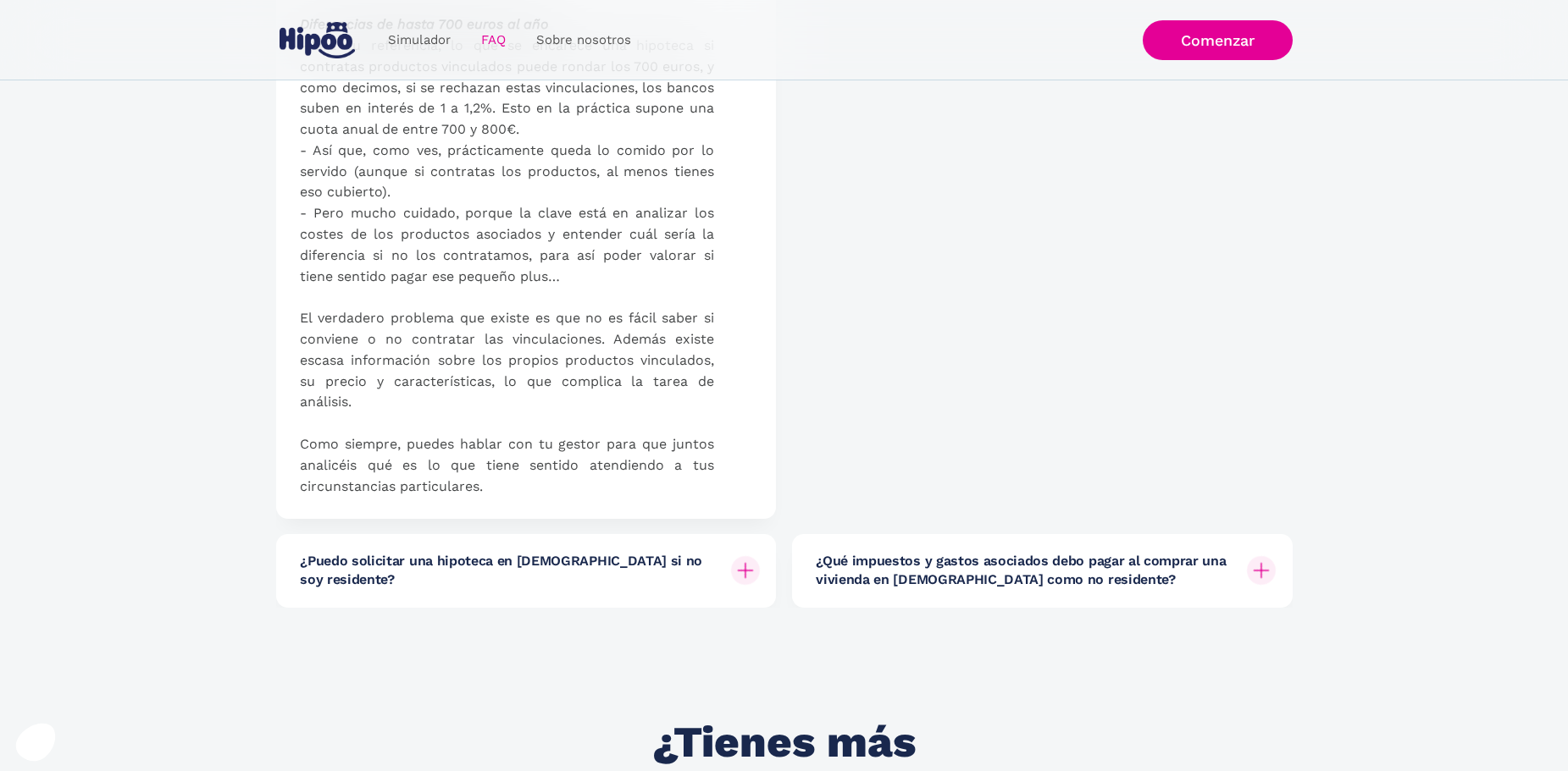
scroll to position [1186, 0]
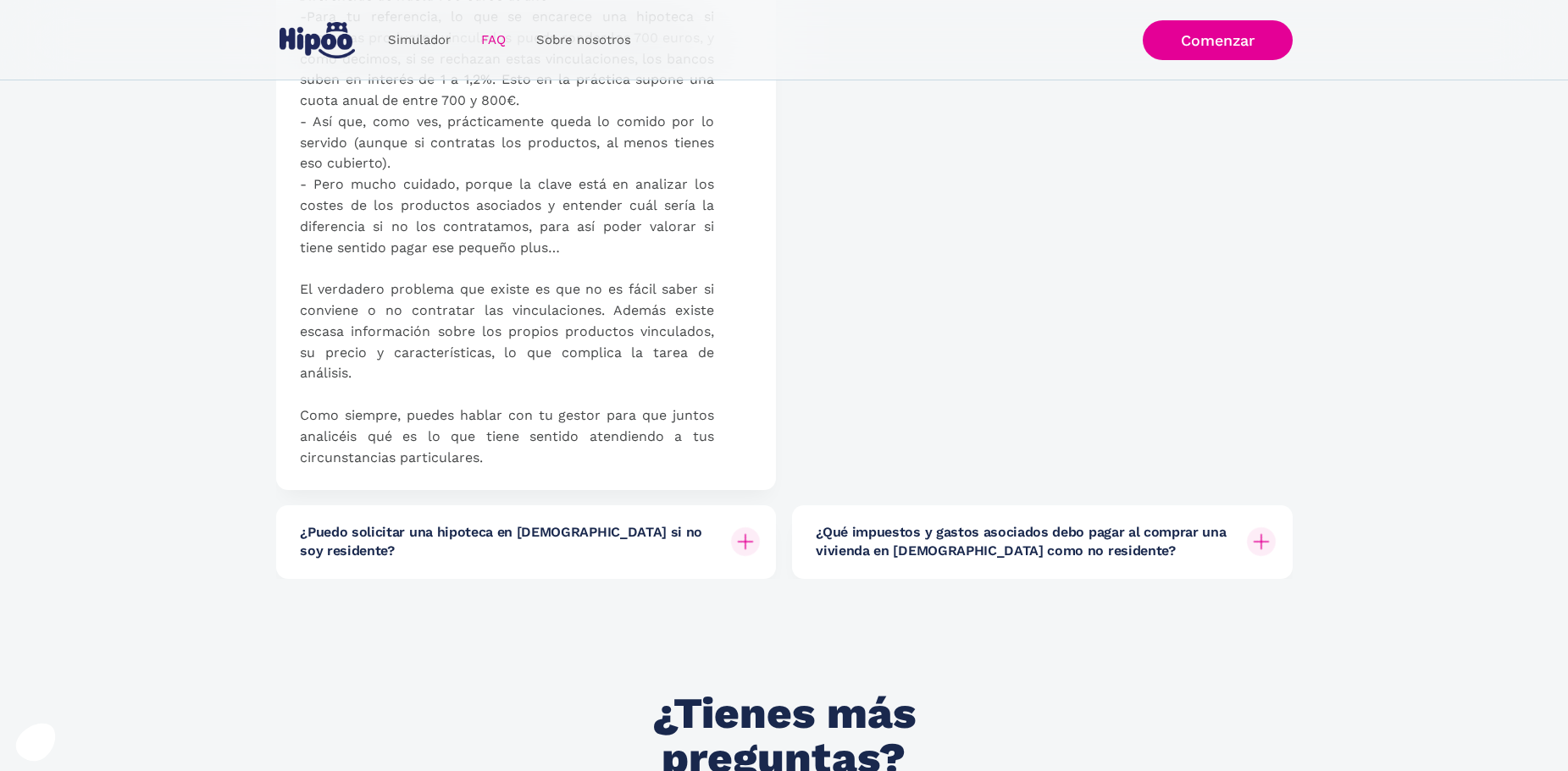
click at [1087, 549] on h6 "¿Qué impuestos y gastos asociados debo pagar al comprar una vivienda en [DEMOGR…" at bounding box center [1024, 543] width 417 height 38
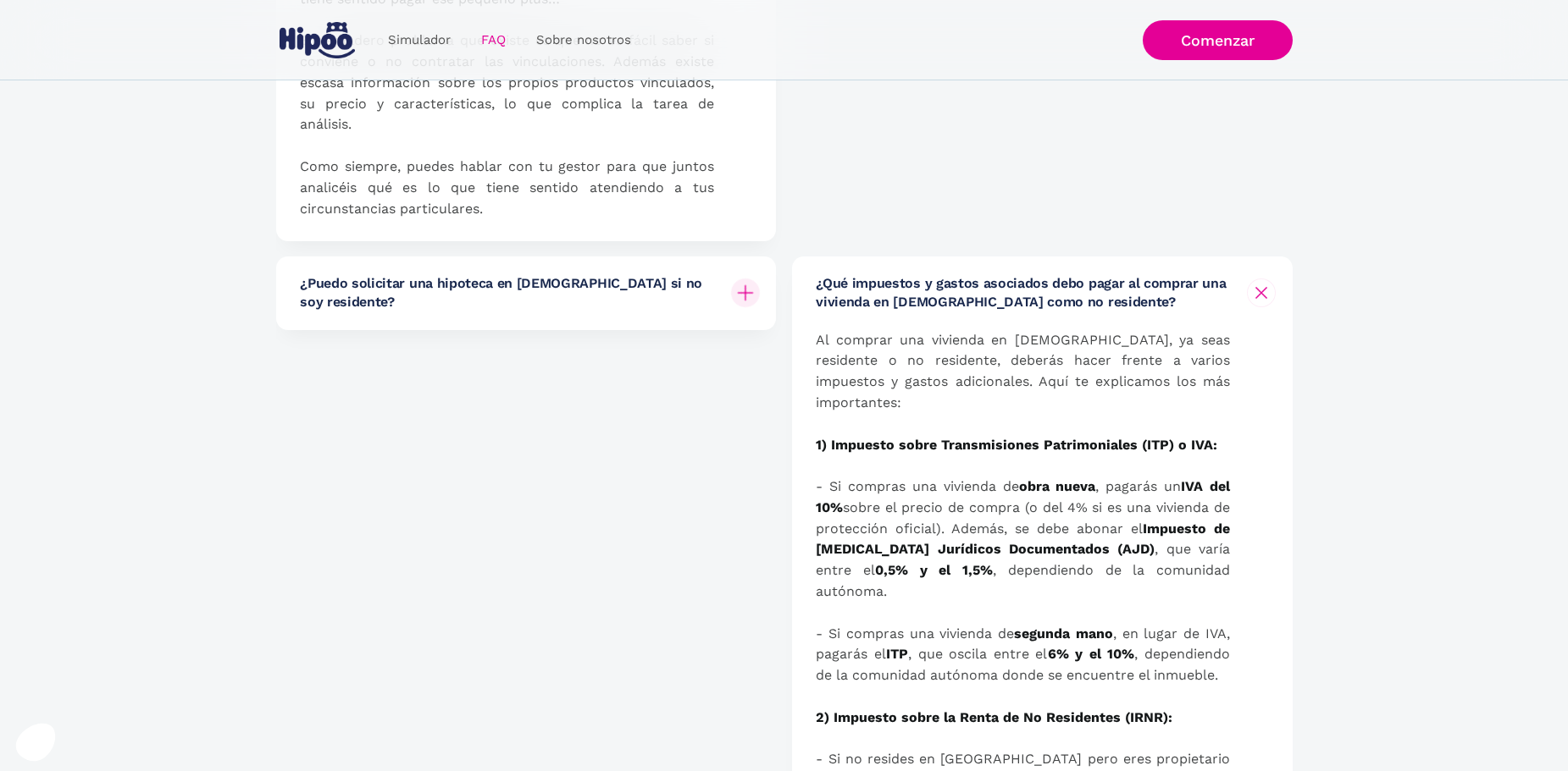
scroll to position [1434, 0]
click at [1266, 304] on img at bounding box center [1261, 294] width 20 height 20
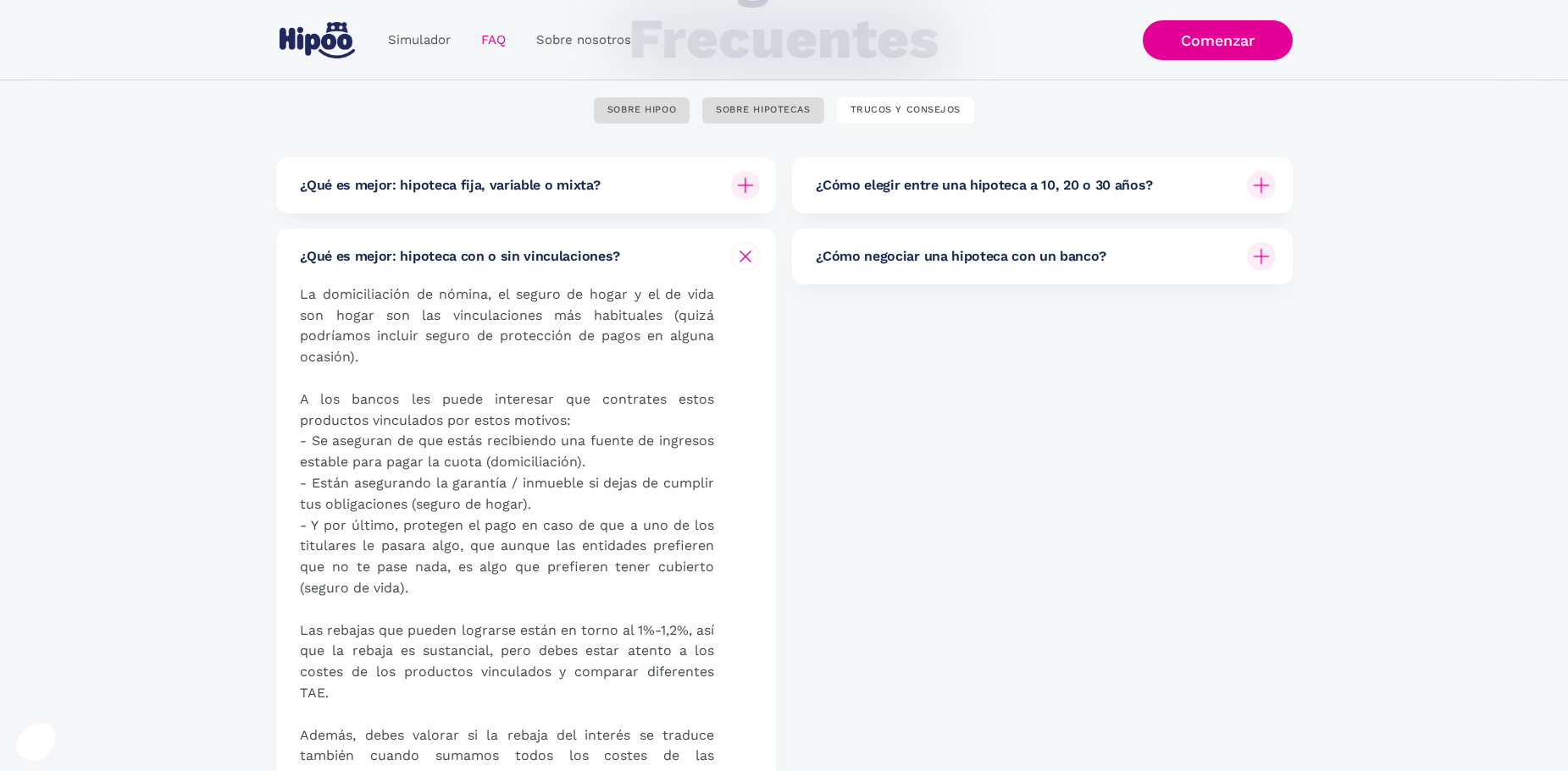
scroll to position [164, 0]
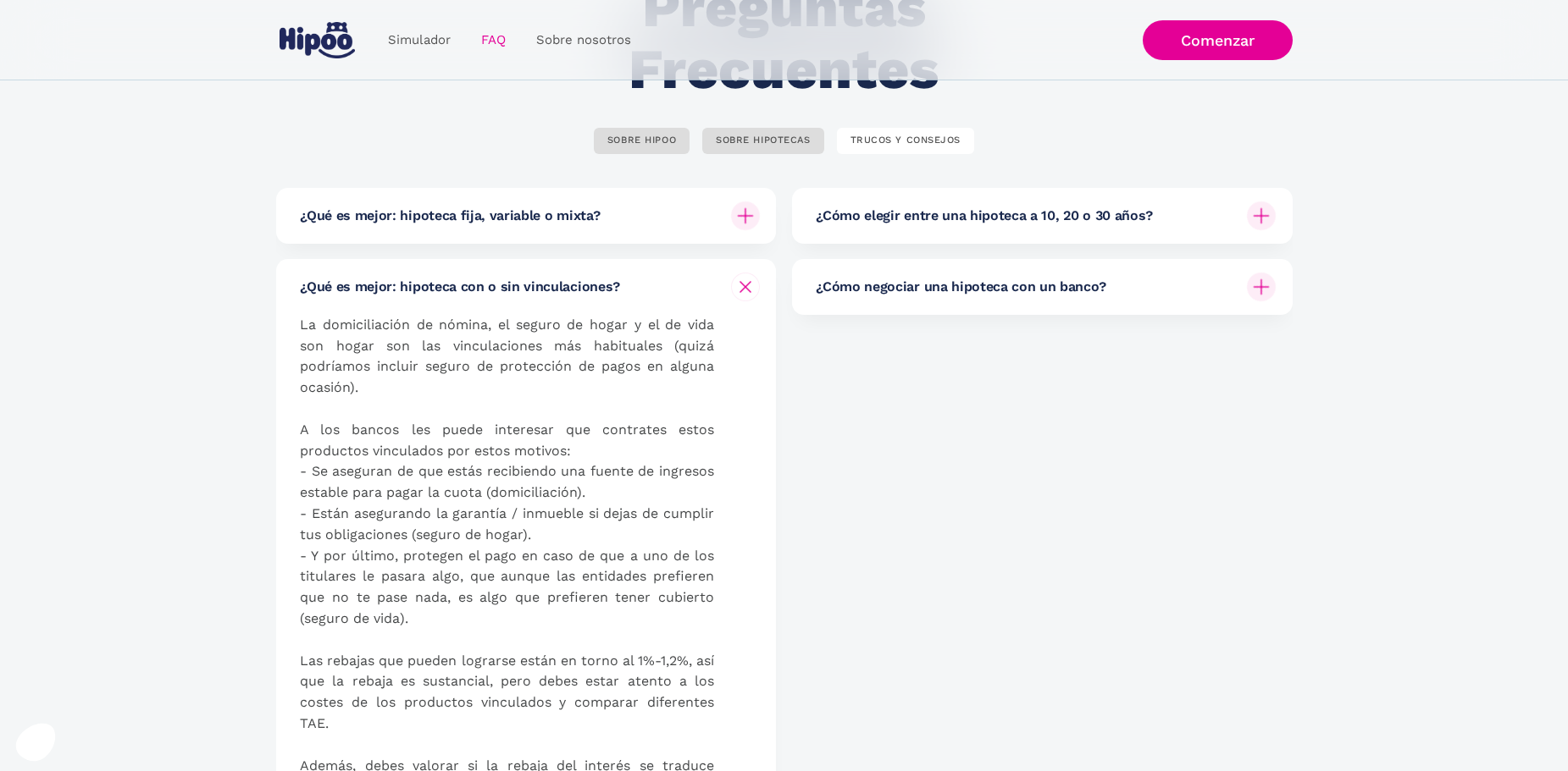
click at [754, 292] on img at bounding box center [745, 287] width 20 height 20
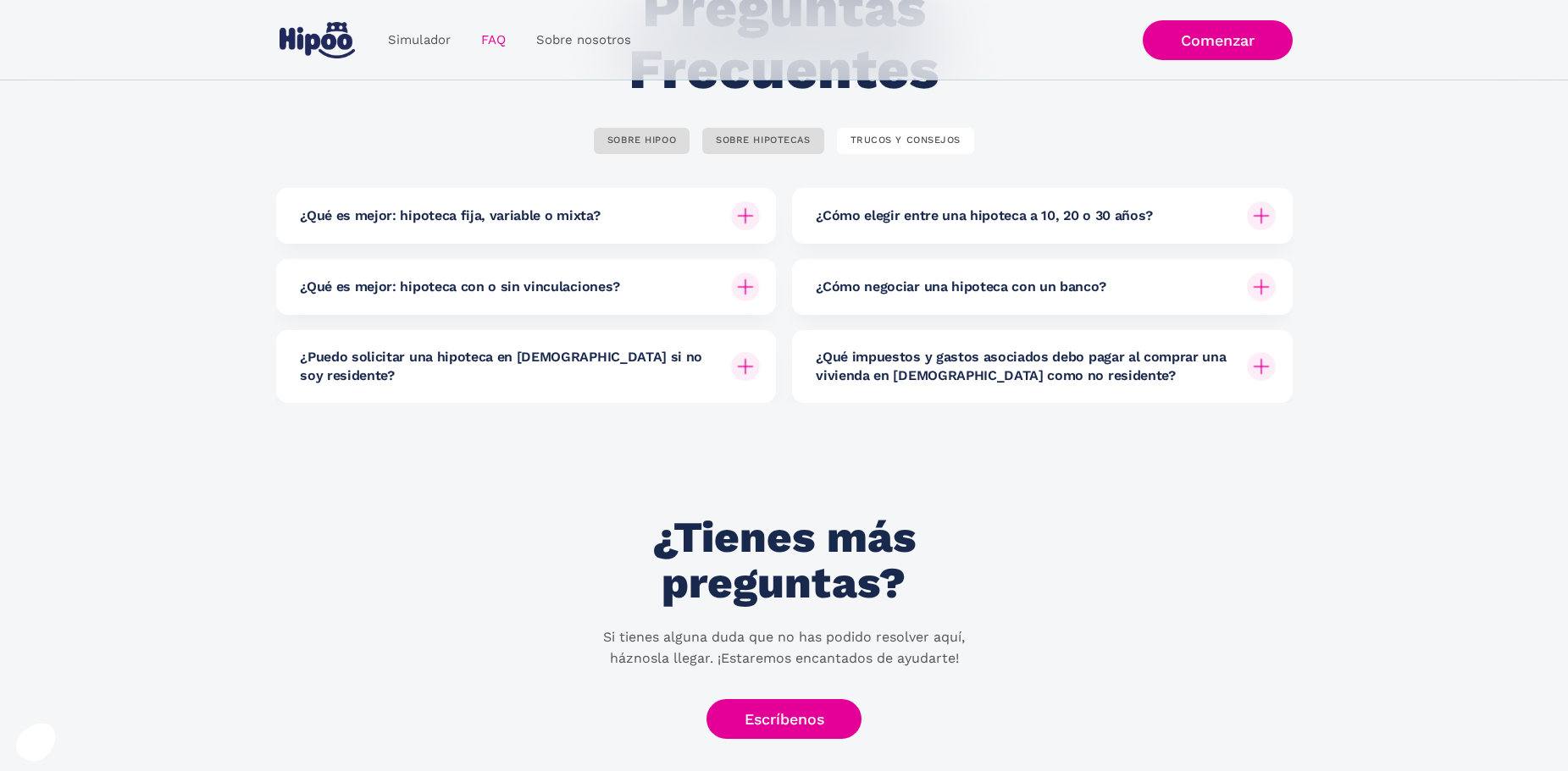
click at [964, 302] on div "¿Cómo negociar una hipoteca con un banco?" at bounding box center [1046, 286] width 460 height 55
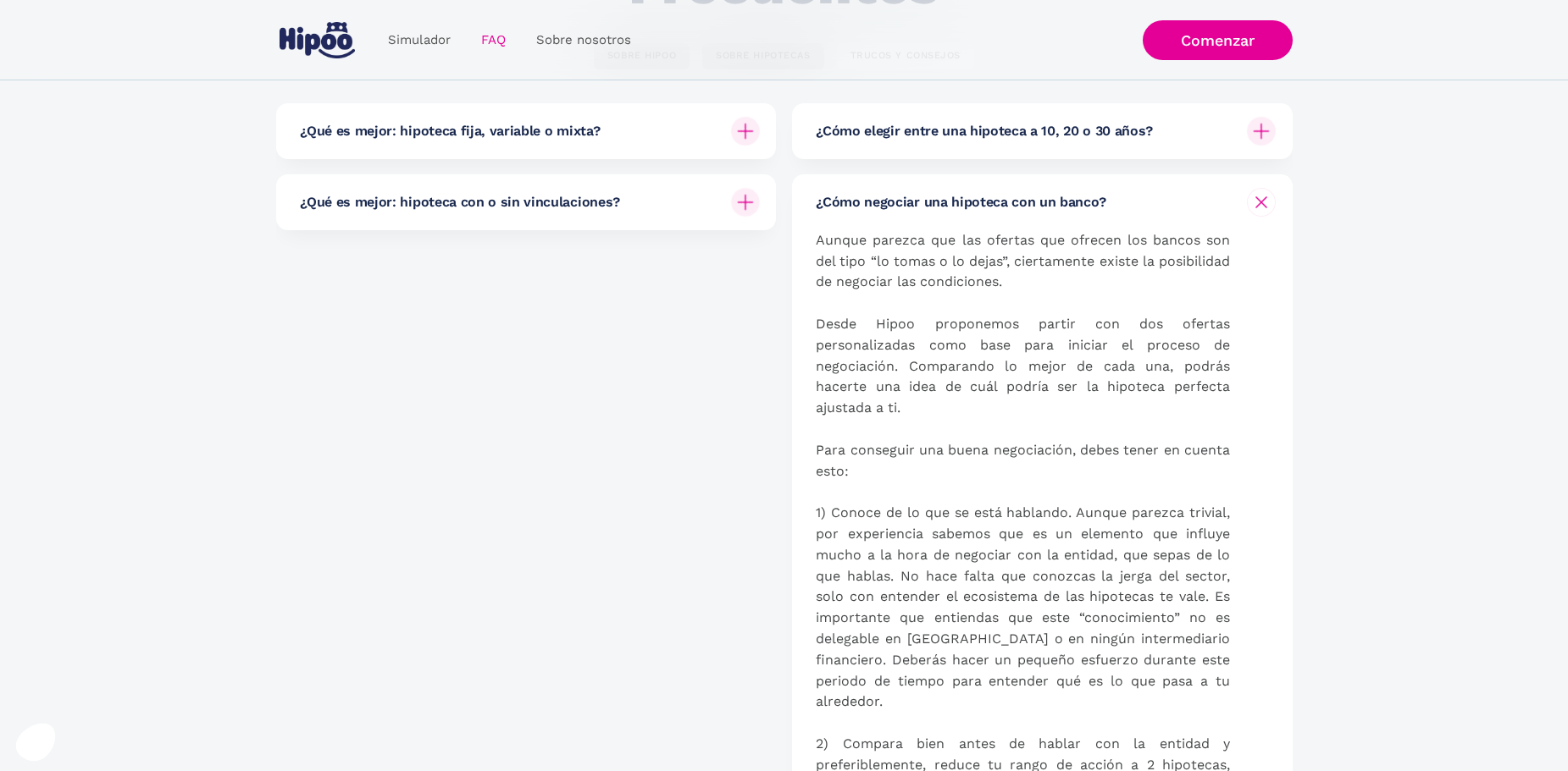
scroll to position [0, 0]
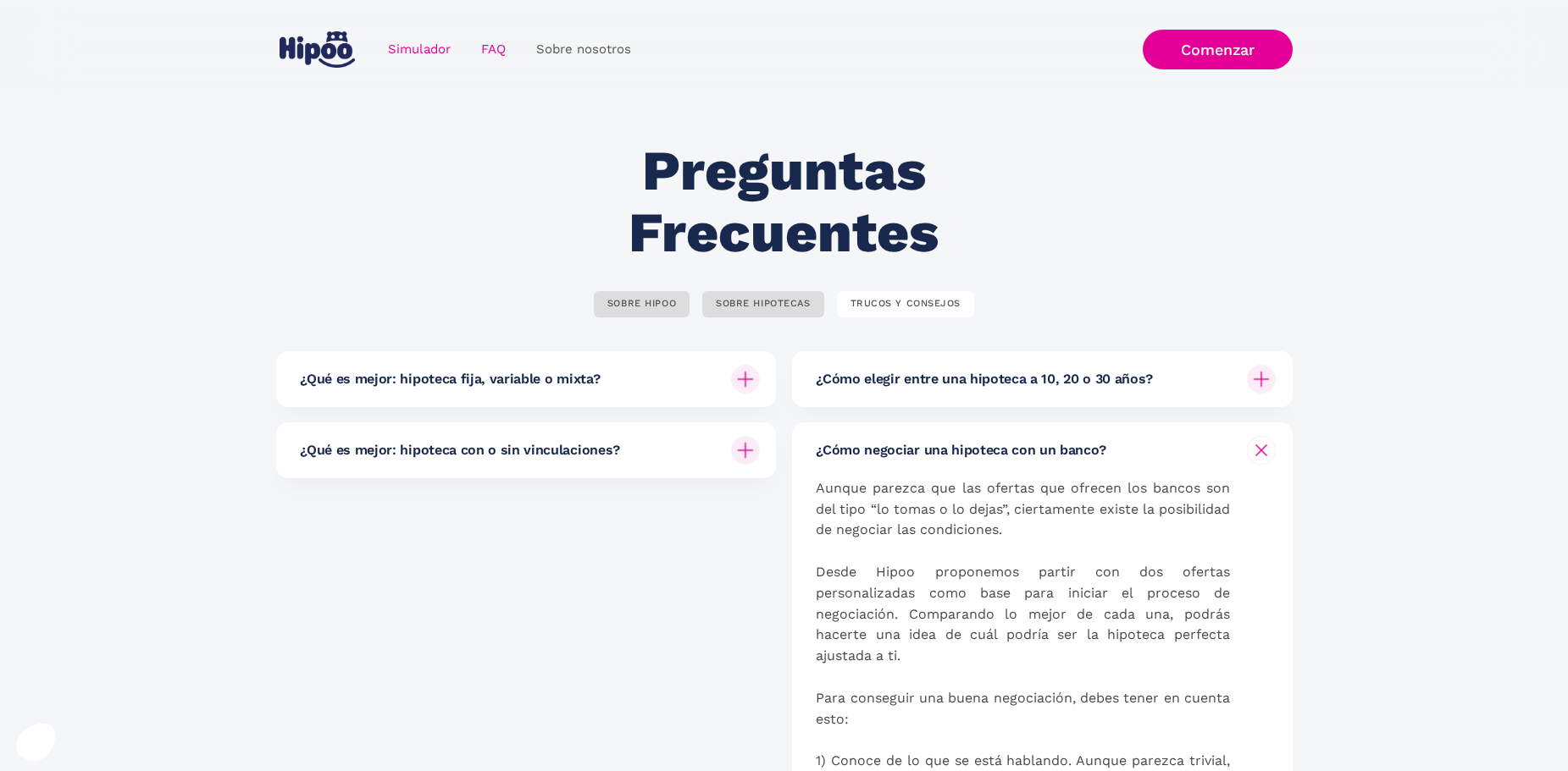
click at [410, 45] on link "Simulador" at bounding box center [419, 49] width 93 height 33
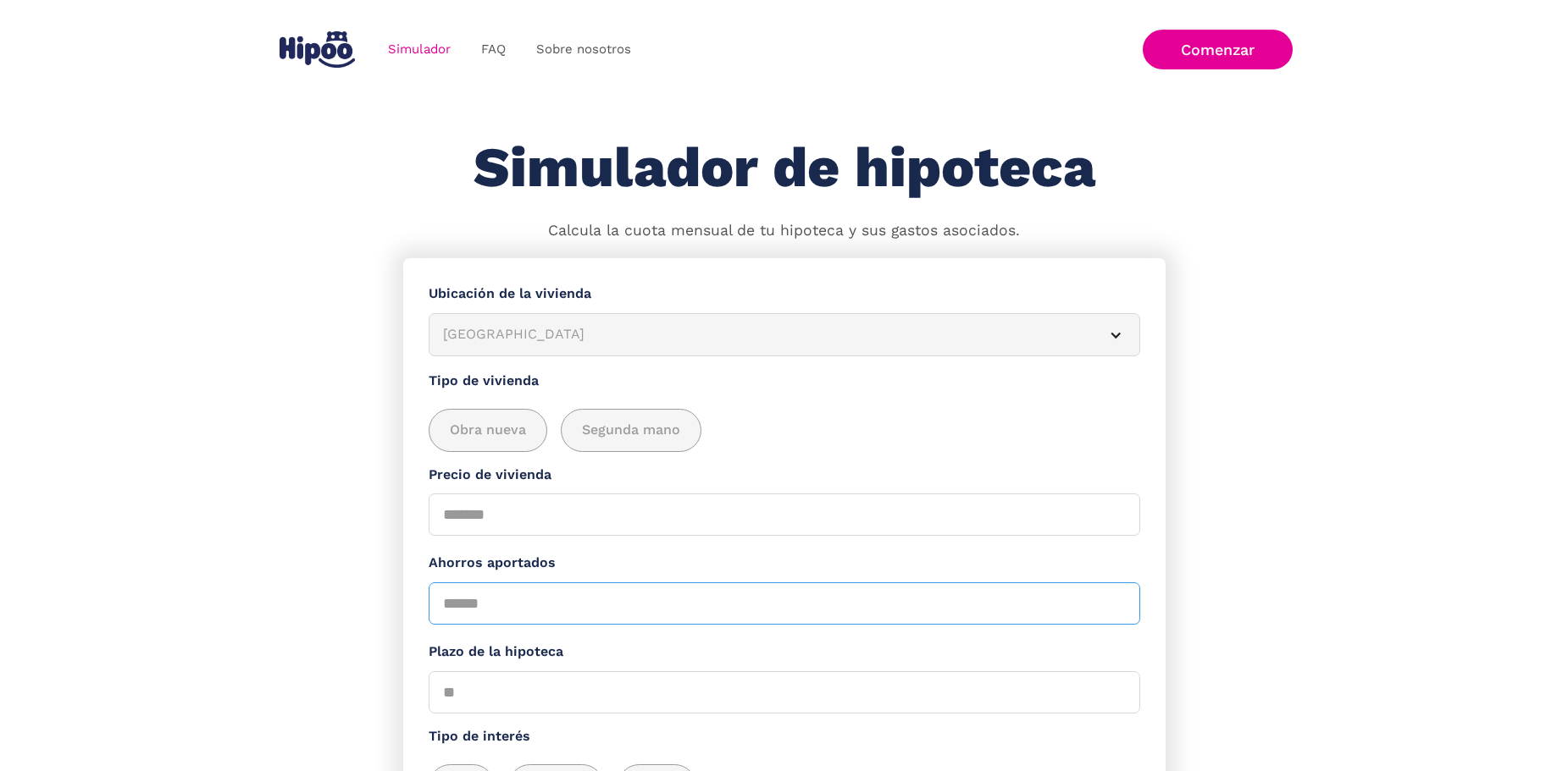
click at [610, 623] on input "Ahorros aportados" at bounding box center [784, 604] width 711 height 43
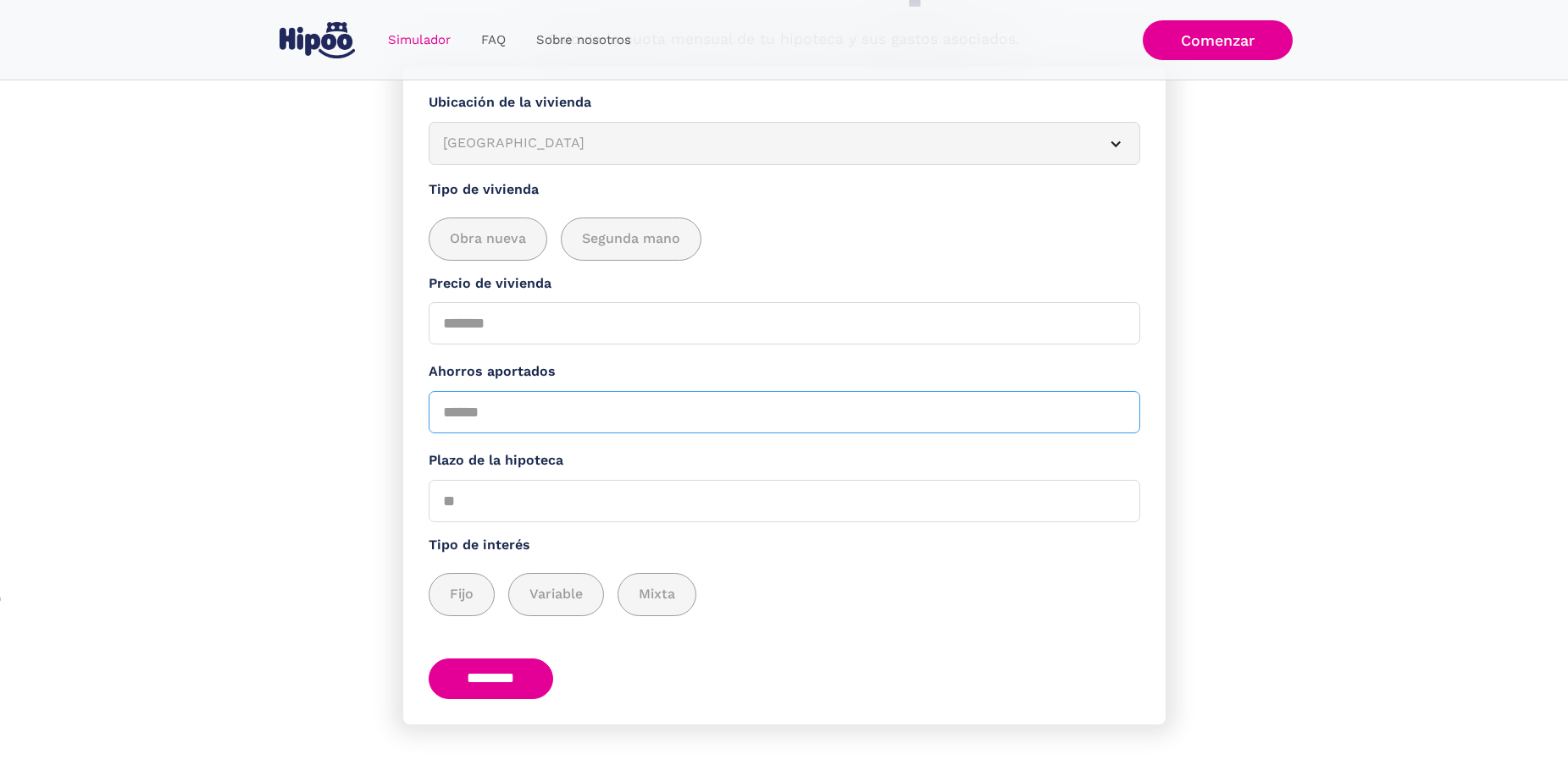
scroll to position [208, 0]
